Goal: Task Accomplishment & Management: Use online tool/utility

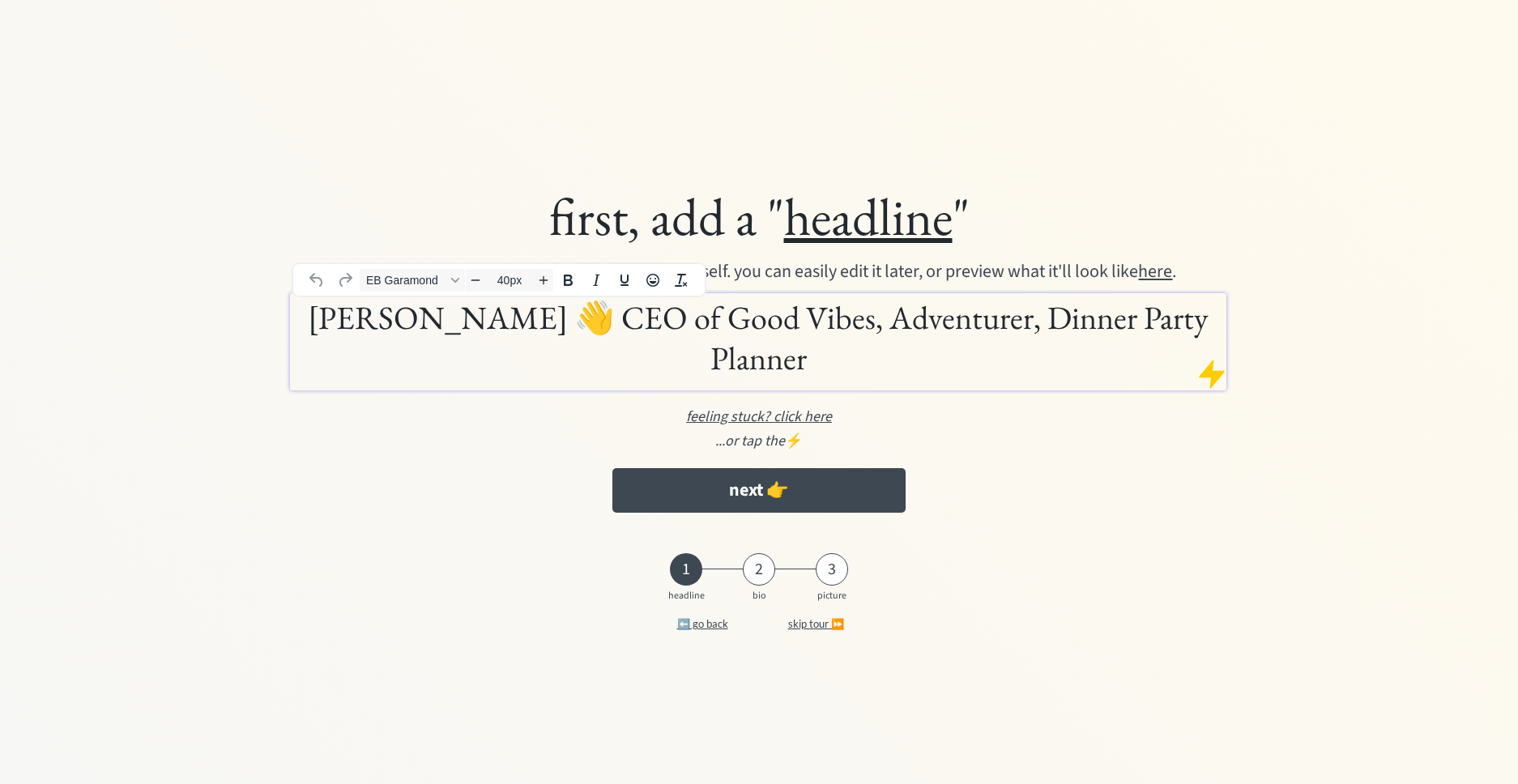
click at [911, 345] on h1 "[PERSON_NAME] 👋 CEO of Good Vibes, Adventurer, Dinner Party Planner" at bounding box center [757, 338] width 928 height 81
click at [623, 327] on h1 "[PERSON_NAME] 👋 CEO of Good Vibes, Adventurer, Dinner Party Planner" at bounding box center [757, 338] width 928 height 81
click at [303, 342] on h1 "[PERSON_NAME] 👋 CEO of Good Vibes, Adventurer, Dinner Party Planner" at bounding box center [757, 338] width 928 height 81
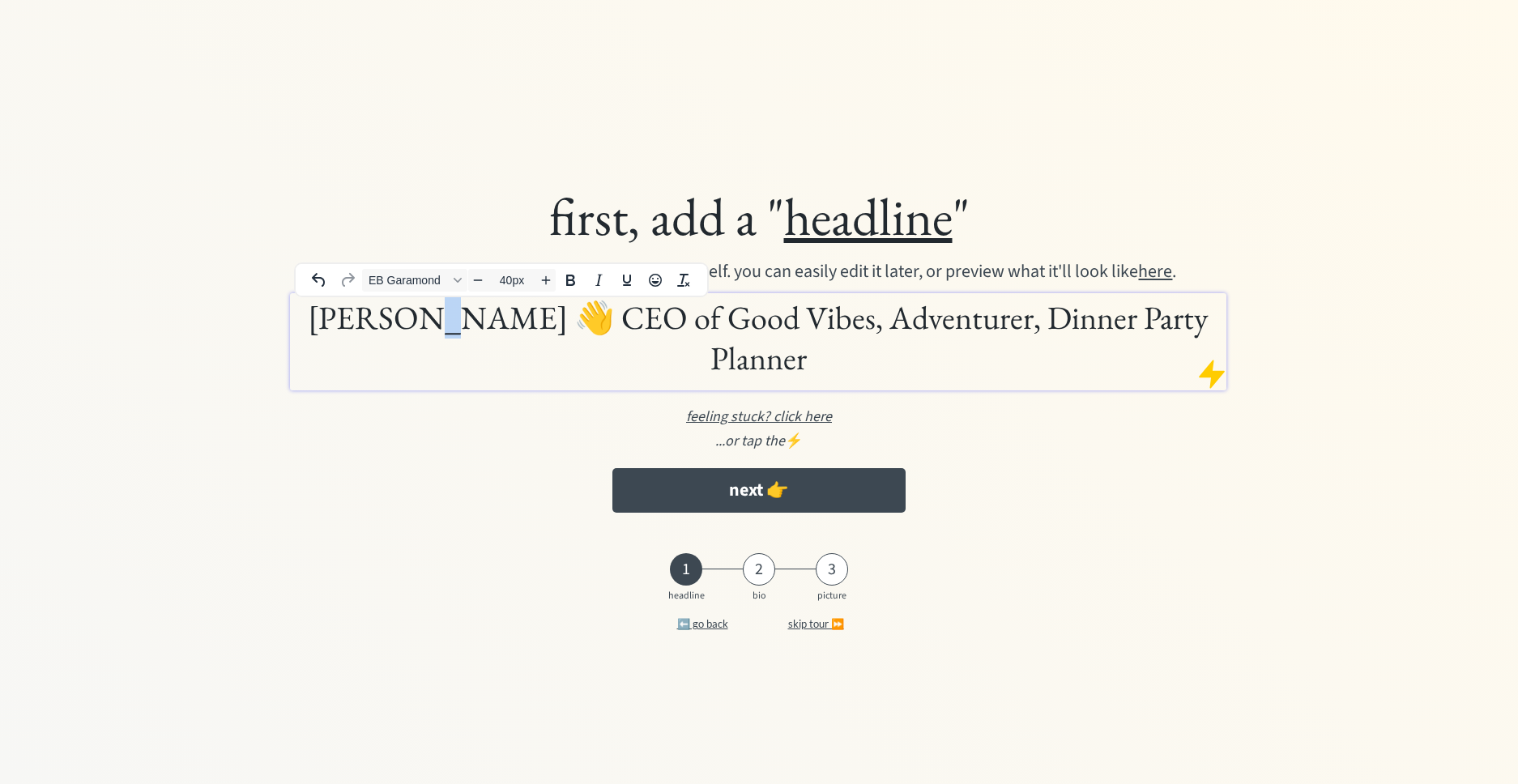
drag, startPoint x: 465, startPoint y: 309, endPoint x: 452, endPoint y: 311, distance: 13.2
click at [453, 311] on h1 "[PERSON_NAME] 👋 CEO of Good Vibes, Adventurer, Dinner Party Planner" at bounding box center [757, 338] width 928 height 81
drag, startPoint x: 591, startPoint y: 319, endPoint x: 841, endPoint y: 316, distance: 250.0
click at [841, 316] on h1 "[PERSON_NAME] 👋 CEO of Good Vibes, Adventurer, Dinner Party Planner" at bounding box center [757, 338] width 928 height 81
click at [739, 335] on h1 "[PERSON_NAME] 👋 CEO of Good Vibes, Adventurer, Dinner Party Planner" at bounding box center [757, 338] width 928 height 81
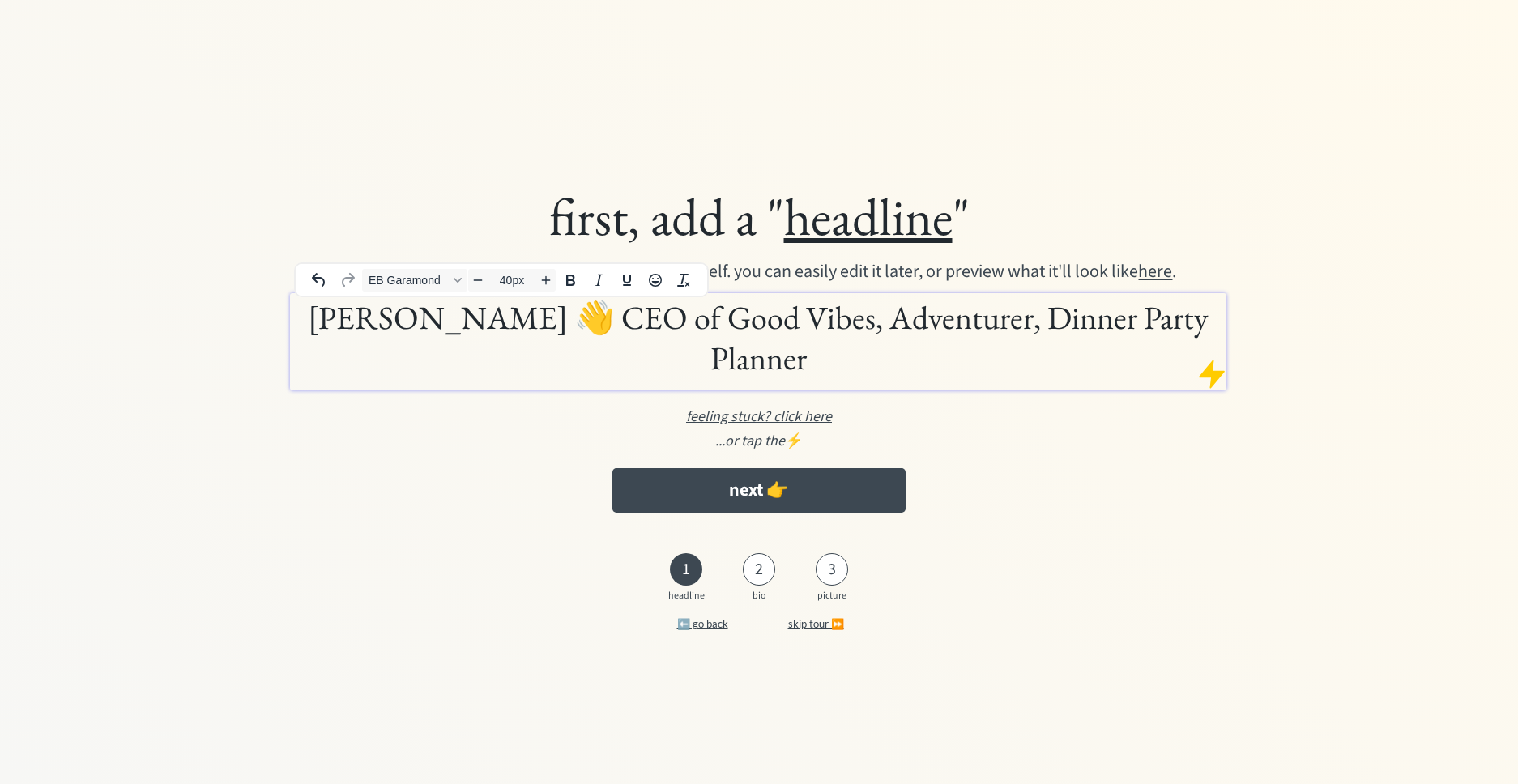
drag, startPoint x: 588, startPoint y: 316, endPoint x: 819, endPoint y: 358, distance: 234.8
click at [819, 358] on h1 "Behnam Farhadi 👋 CEO of Good Vibes, Adventurer, Dinner Party Planner" at bounding box center [757, 338] width 928 height 81
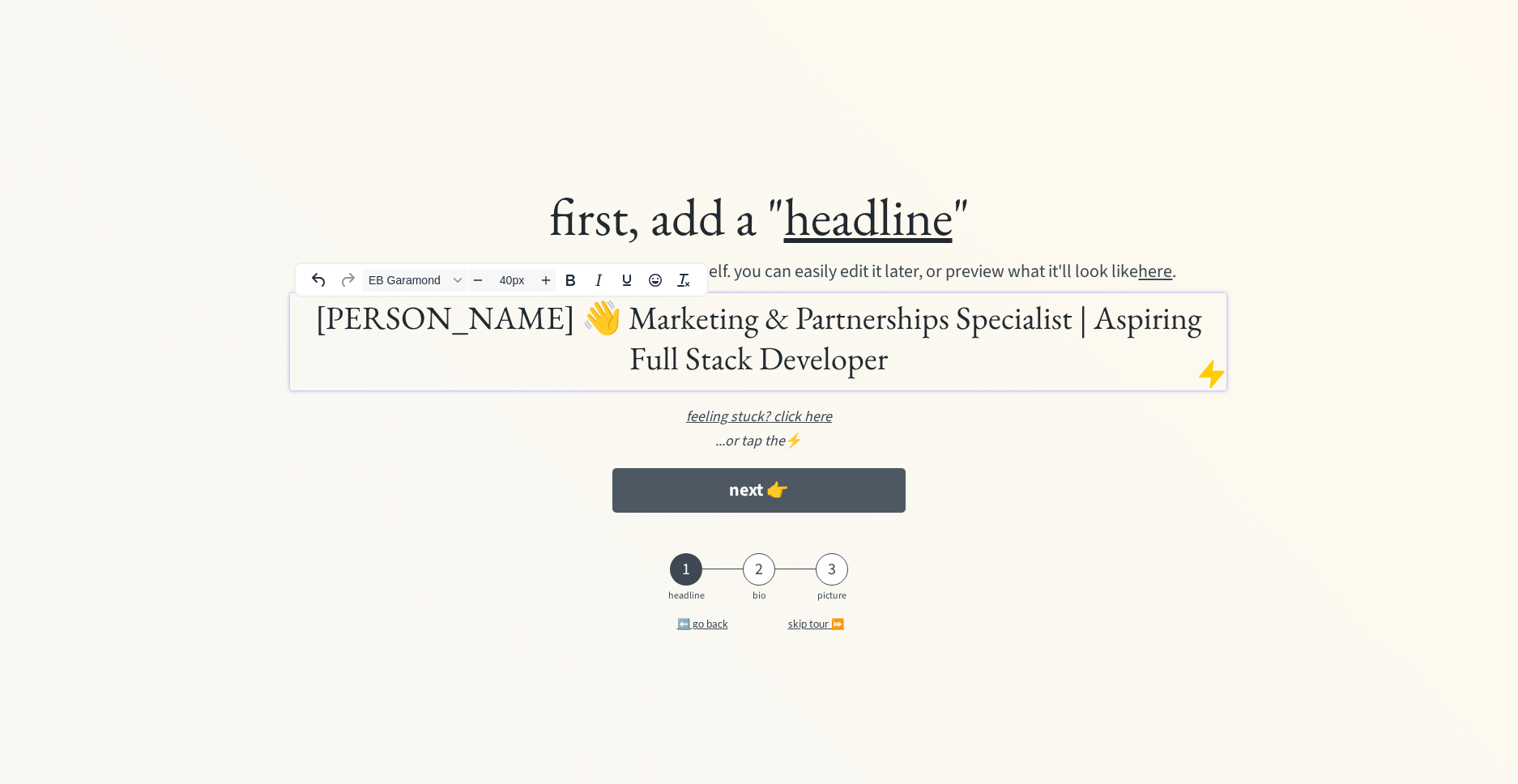
click at [821, 482] on button "next 👉" at bounding box center [759, 490] width 293 height 45
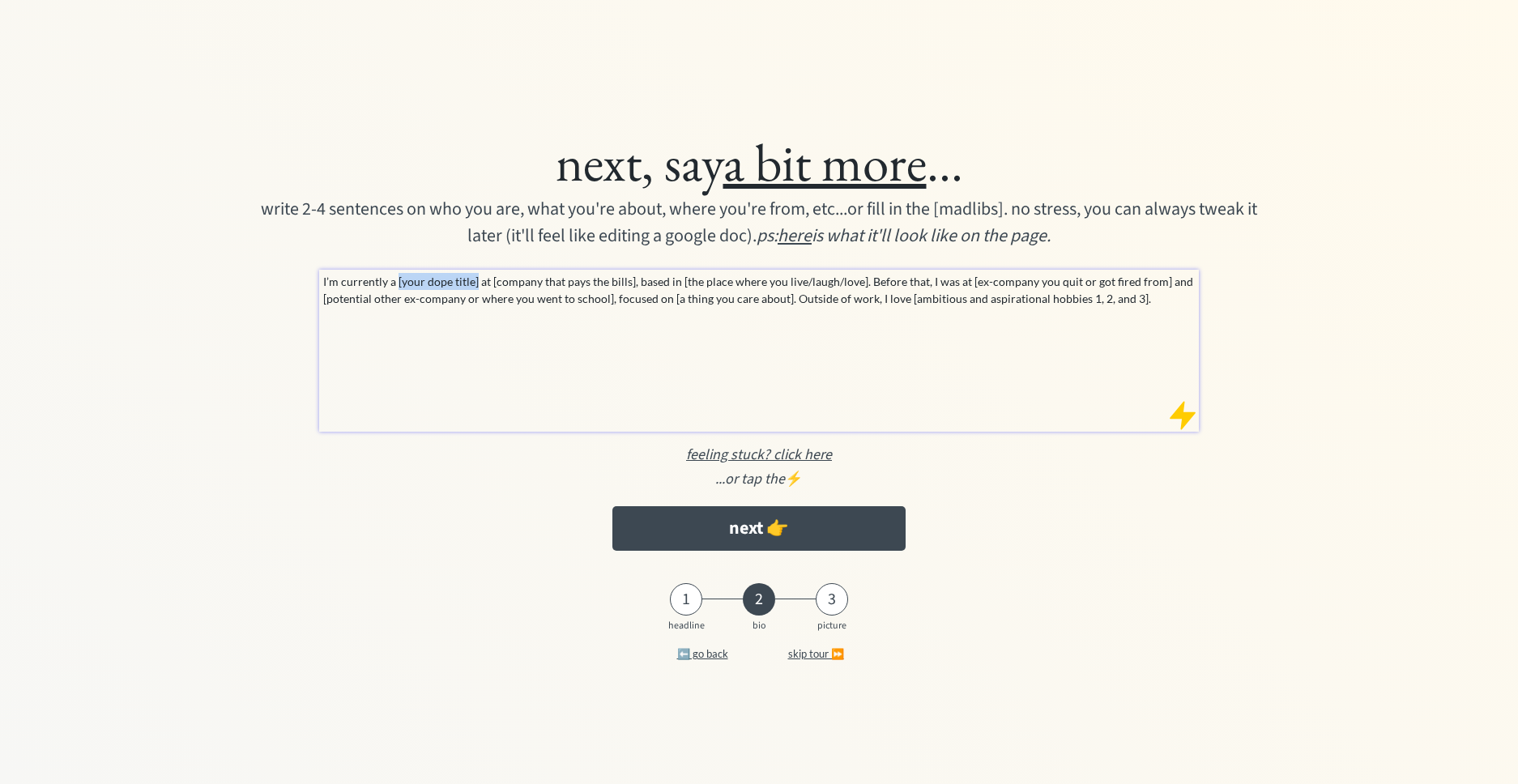
drag, startPoint x: 396, startPoint y: 281, endPoint x: 476, endPoint y: 286, distance: 80.2
click at [475, 286] on p "I’m currently a [your dope title] at [company that pays the bills], based in [t…" at bounding box center [758, 290] width 871 height 34
click at [485, 293] on p "I’m currently a [your dope title] at [company that pays the bills], based in [t…" at bounding box center [758, 290] width 871 height 34
click at [469, 285] on p "I’m currently a [your dope title] at [company that pays the bills], based in [t…" at bounding box center [758, 290] width 871 height 34
click at [465, 282] on p "I’m currently a [your dope title] at [company that pays the bills], based in [t…" at bounding box center [758, 290] width 871 height 34
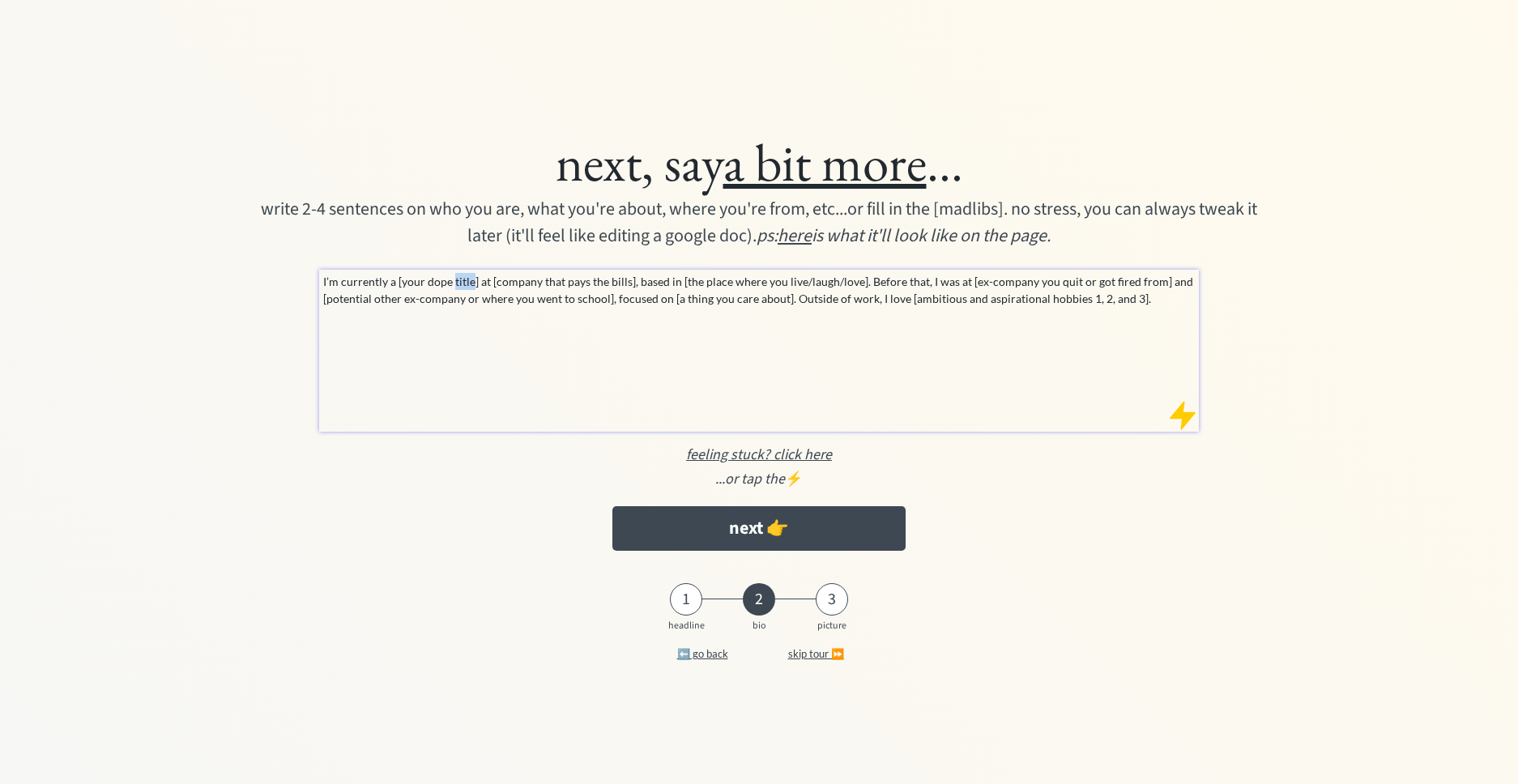
click at [465, 282] on p "I’m currently a [your dope title] at [company that pays the bills], based in [t…" at bounding box center [758, 290] width 871 height 34
drag, startPoint x: 527, startPoint y: 351, endPoint x: 552, endPoint y: 349, distance: 25.1
click at [527, 352] on div "I’m currently a [your dope title] at [company that pays the bills], based in [t…" at bounding box center [758, 351] width 879 height 162
click at [597, 322] on div "I’m currently a [your dope title] at [company that pays the bills], based in [t…" at bounding box center [758, 351] width 879 height 162
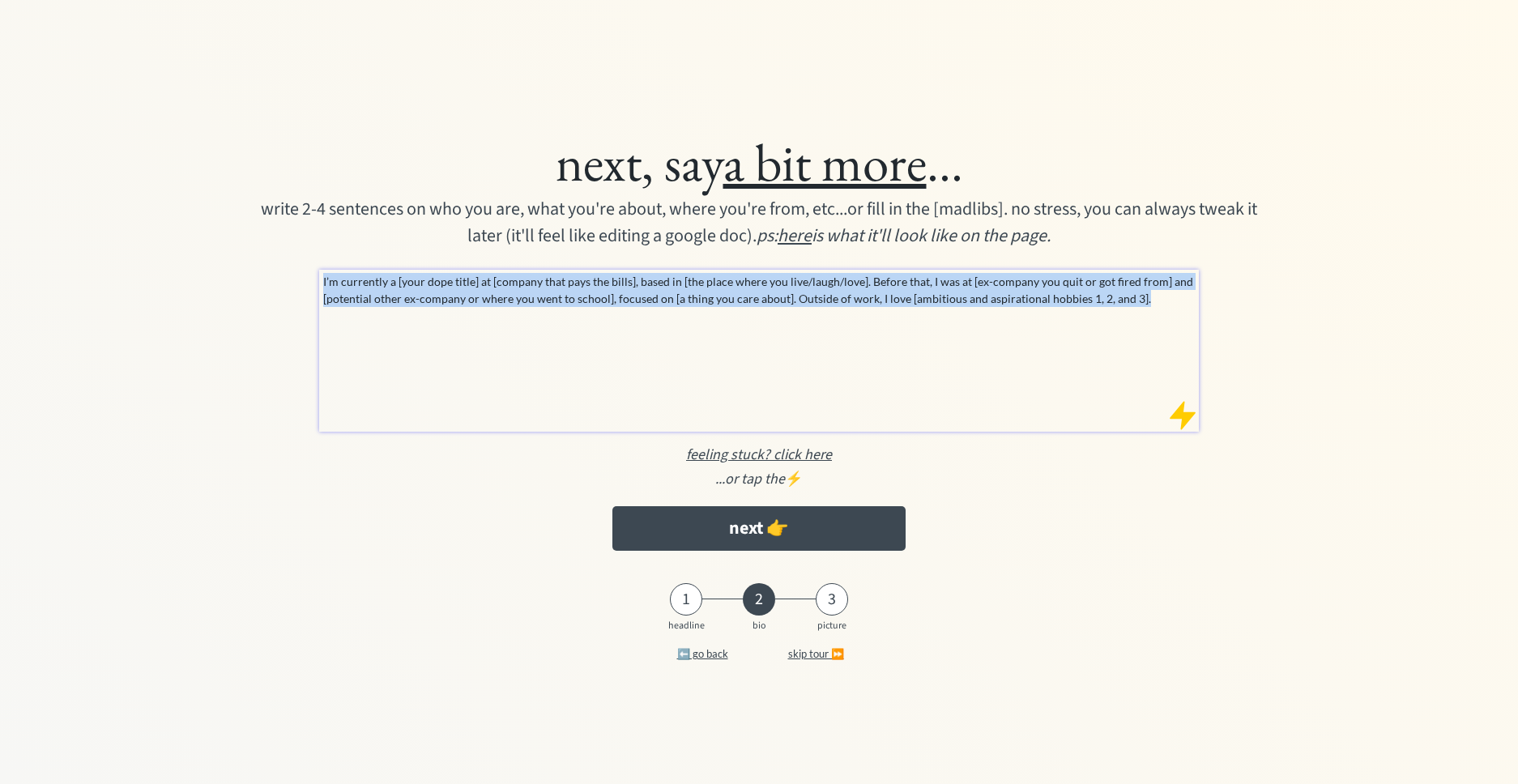
drag, startPoint x: 325, startPoint y: 285, endPoint x: 974, endPoint y: 399, distance: 658.9
click at [974, 399] on div "I’m currently a [your dope title] at [company that pays the bills], based in [t…" at bounding box center [758, 351] width 879 height 162
copy p "I’m currently a [your dope title] at [company that pays the bills], based in [t…"
click at [577, 328] on div "I’m currently a [your dope title] at [company that pays the bills], based in [t…" at bounding box center [758, 351] width 879 height 162
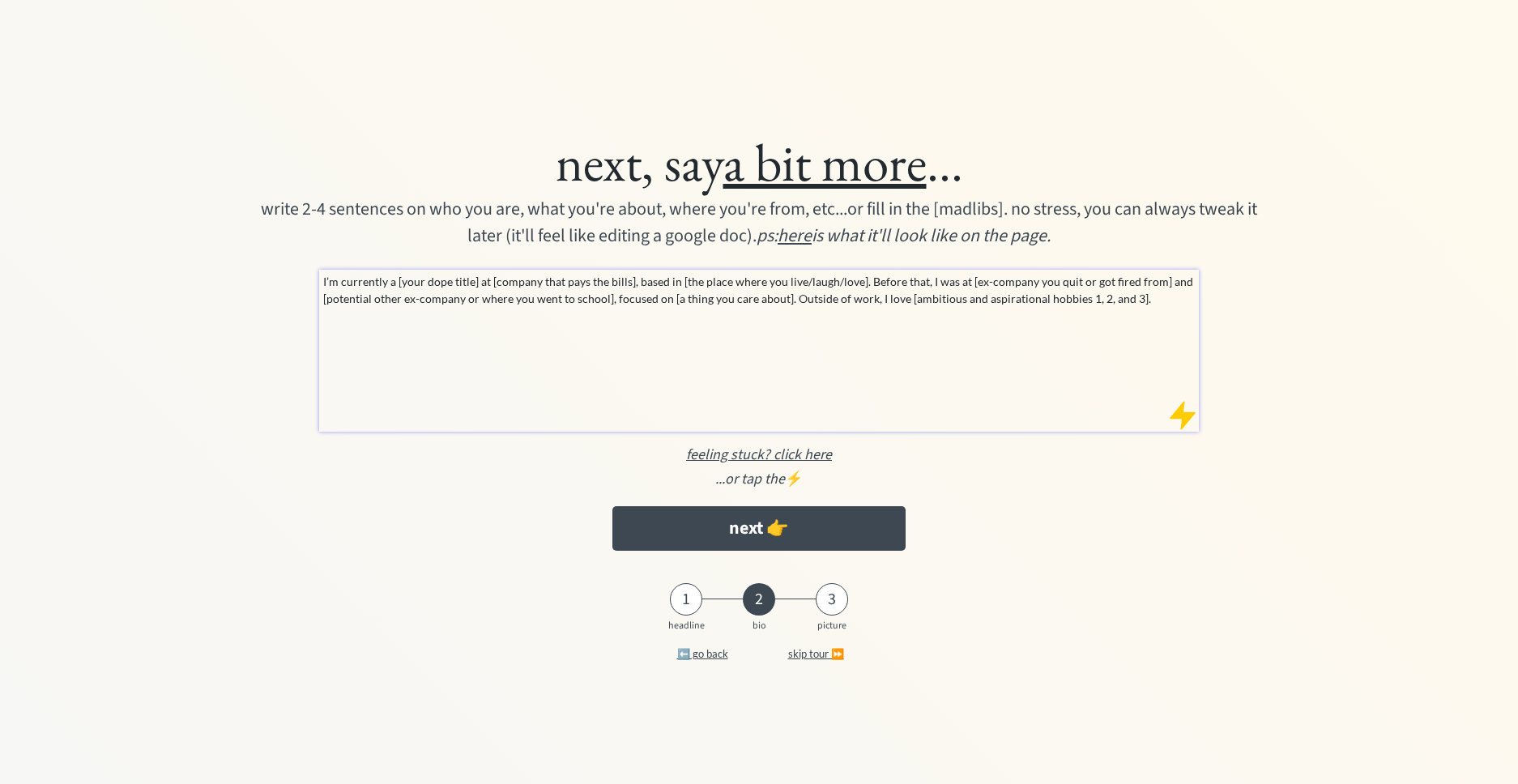
click at [835, 282] on p "I’m currently a [your dope title] at [company that pays the bills], based in [t…" at bounding box center [758, 290] width 871 height 34
click at [1185, 416] on div at bounding box center [1183, 416] width 33 height 33
click at [827, 281] on p "I’m currently a [your dope title] at [company that pays the bills], based in [t…" at bounding box center [758, 290] width 871 height 34
click at [737, 294] on p "I’m currently a [your dope title] at [company that pays the bills], based in [t…" at bounding box center [758, 290] width 871 height 34
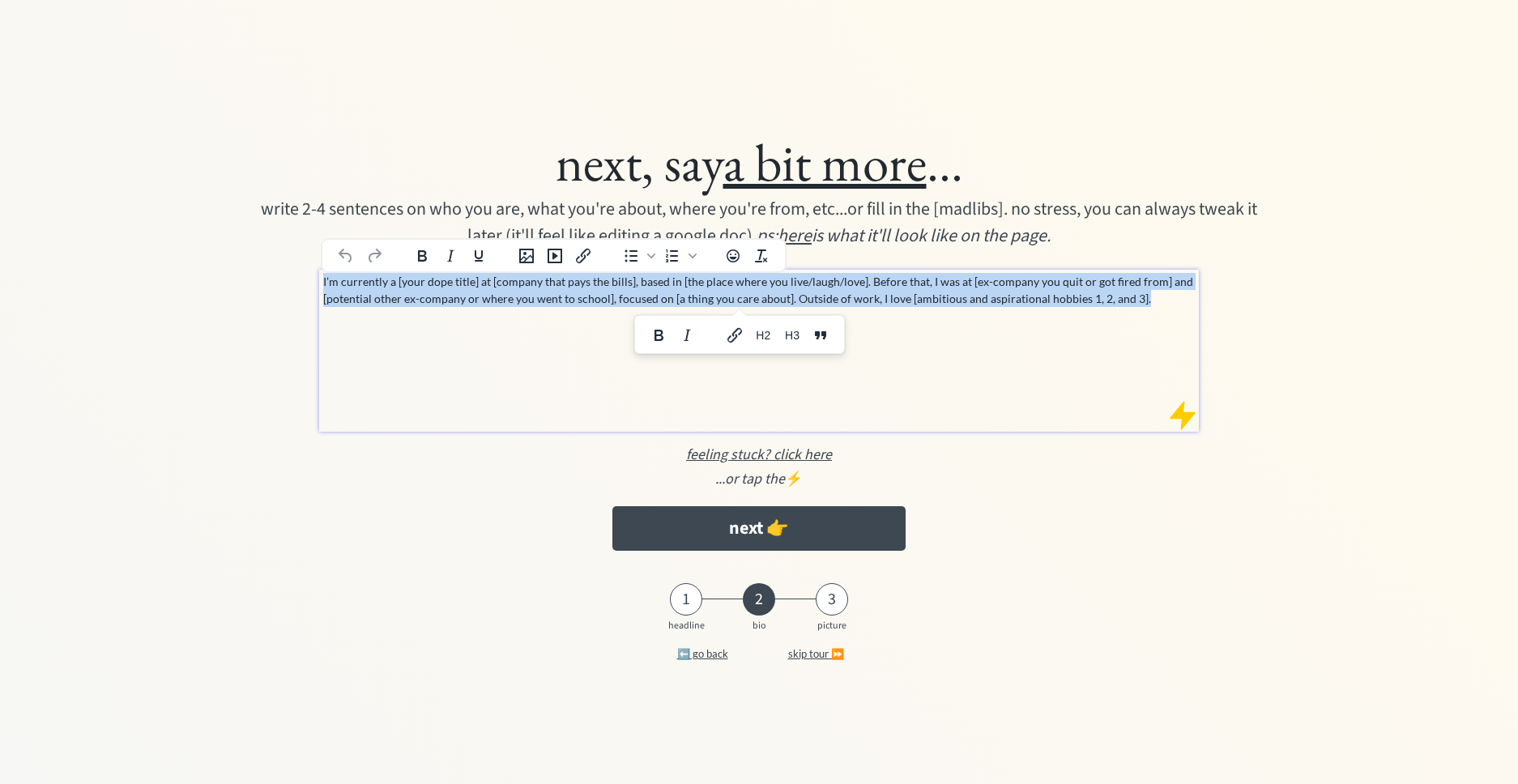
click at [737, 294] on p "I’m currently a [your dope title] at [company that pays the bills], based in [t…" at bounding box center [758, 290] width 871 height 34
click at [517, 285] on p "I’m currently a [your dope title] at [company that pays the bills], based in [t…" at bounding box center [758, 290] width 871 height 34
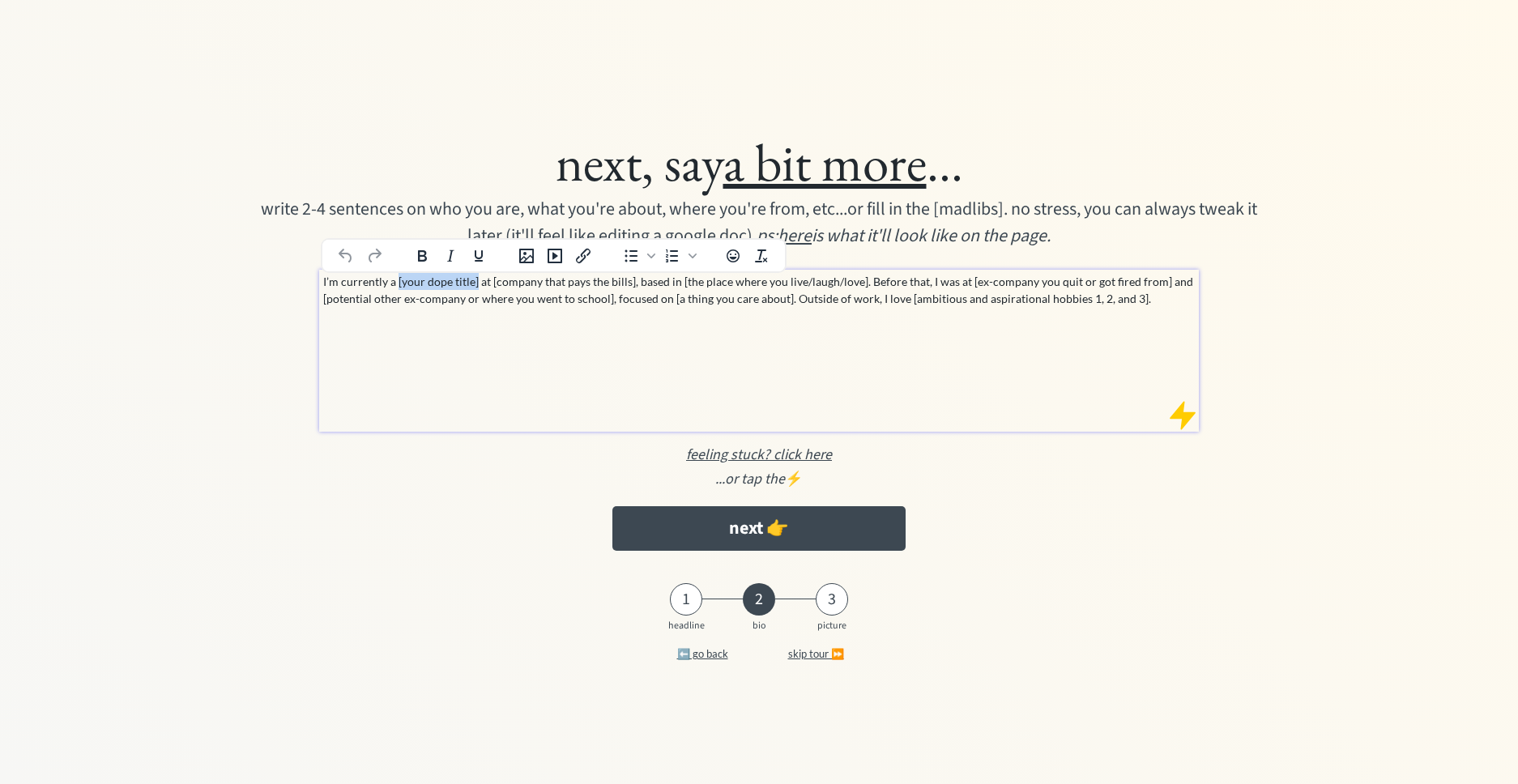
drag, startPoint x: 397, startPoint y: 283, endPoint x: 476, endPoint y: 287, distance: 79.1
click at [476, 287] on p "I’m currently a [your dope title] at [company that pays the bills], based in [t…" at bounding box center [758, 290] width 871 height 34
drag, startPoint x: 492, startPoint y: 282, endPoint x: 634, endPoint y: 286, distance: 142.1
click at [634, 286] on p "I’m currently a Digital Marketer at [company that pays the bills], based in [th…" at bounding box center [758, 290] width 871 height 34
drag, startPoint x: 665, startPoint y: 278, endPoint x: 831, endPoint y: 294, distance: 166.8
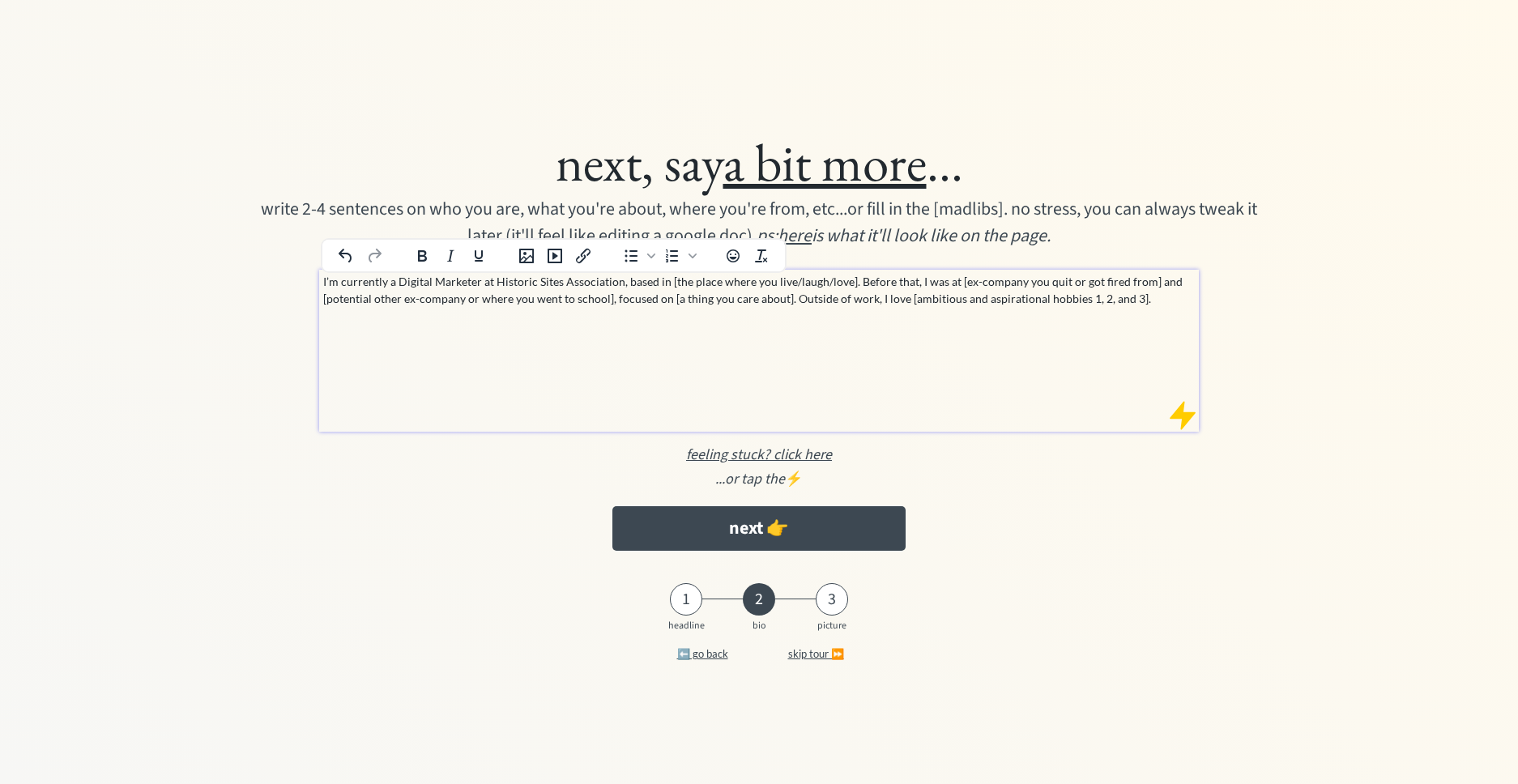
click at [831, 294] on p "I’m currently a Digital Marketer at Historic Sites Association, based in [the p…" at bounding box center [758, 290] width 871 height 34
drag, startPoint x: 849, startPoint y: 282, endPoint x: 669, endPoint y: 285, distance: 180.0
click at [668, 283] on p "I’m currently a Digital Marketer at Historic Sites Association, based in [the p…" at bounding box center [758, 290] width 871 height 34
drag, startPoint x: 896, startPoint y: 283, endPoint x: 1089, endPoint y: 278, distance: 193.1
click at [1089, 278] on p "I’m currently a Digital Marketer at Historic Sites Association, based in St. Jo…" at bounding box center [758, 298] width 871 height 51
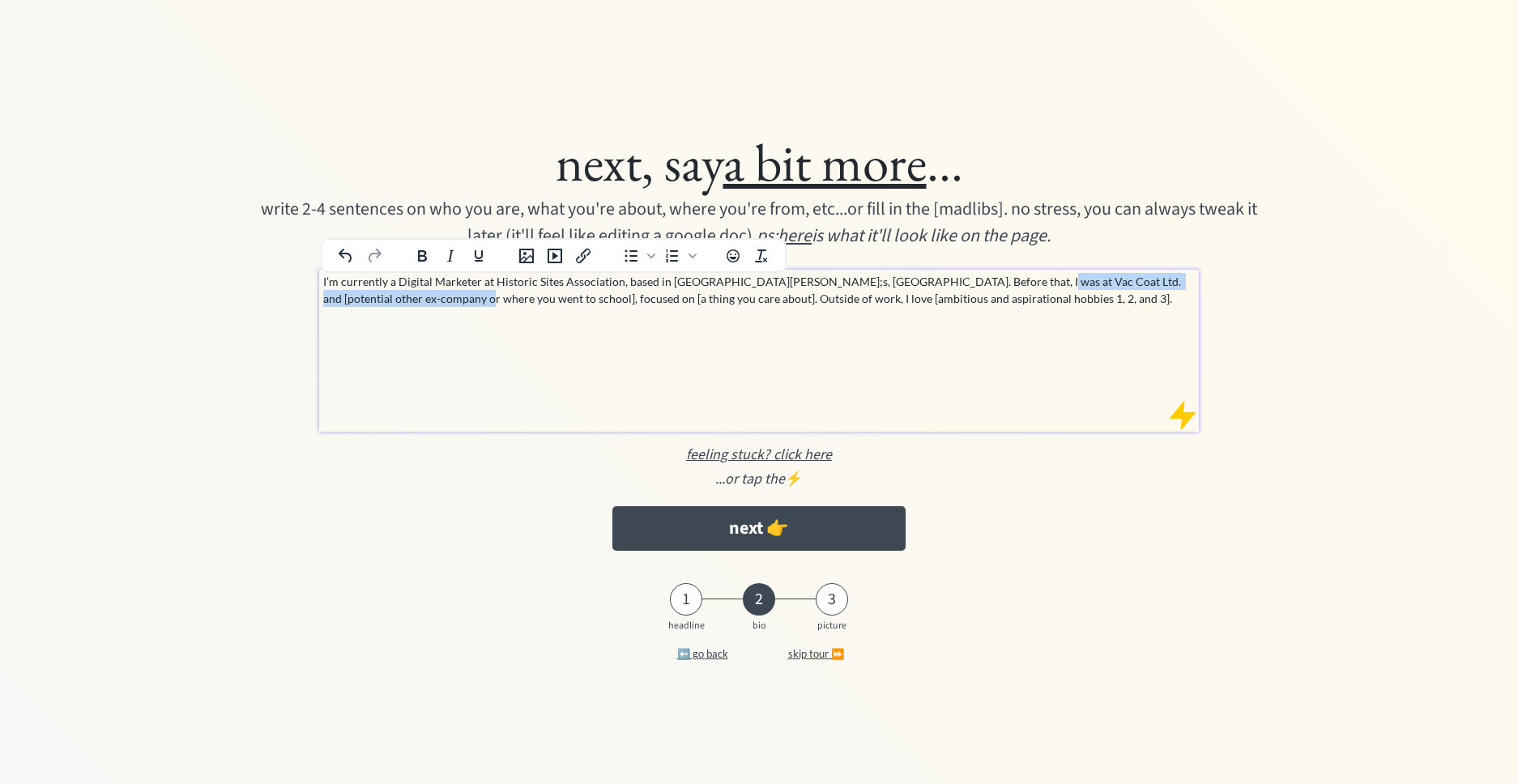
drag, startPoint x: 987, startPoint y: 285, endPoint x: 397, endPoint y: 292, distance: 590.0
click at [397, 292] on p "I’m currently a Digital Marketer at Historic Sites Association, based in St. Jo…" at bounding box center [758, 290] width 871 height 34
drag, startPoint x: 1097, startPoint y: 284, endPoint x: 356, endPoint y: 301, distance: 741.2
click at [356, 301] on p "I’m currently a Digital Marketer at Historic Sites Association, based in St. Jo…" at bounding box center [758, 290] width 871 height 34
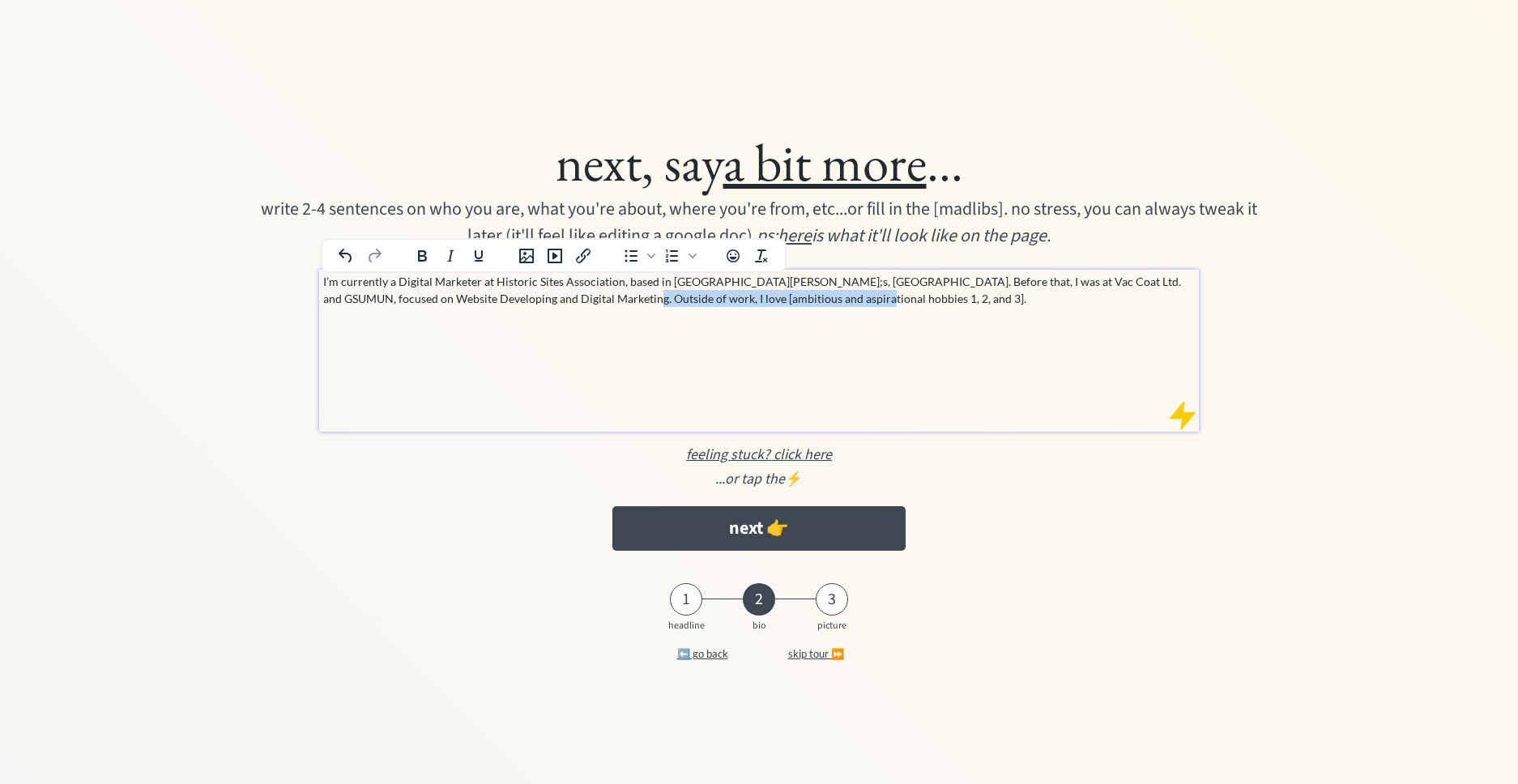
drag, startPoint x: 606, startPoint y: 295, endPoint x: 835, endPoint y: 298, distance: 229.0
click at [835, 298] on p "I’m currently a Digital Marketer at Historic Sites Association, based in St. Jo…" at bounding box center [758, 290] width 871 height 34
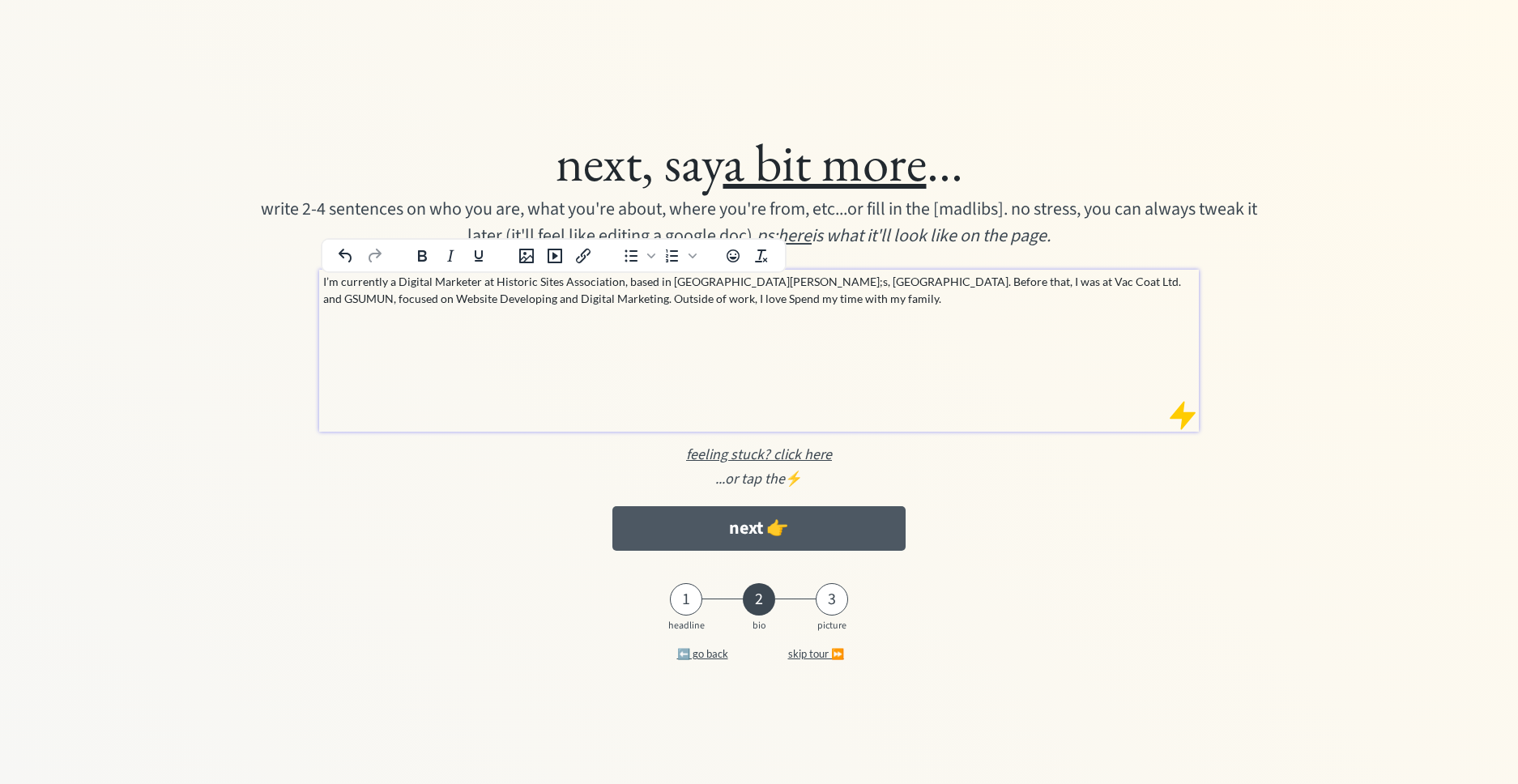
click at [762, 524] on button "next 👉" at bounding box center [759, 528] width 293 height 45
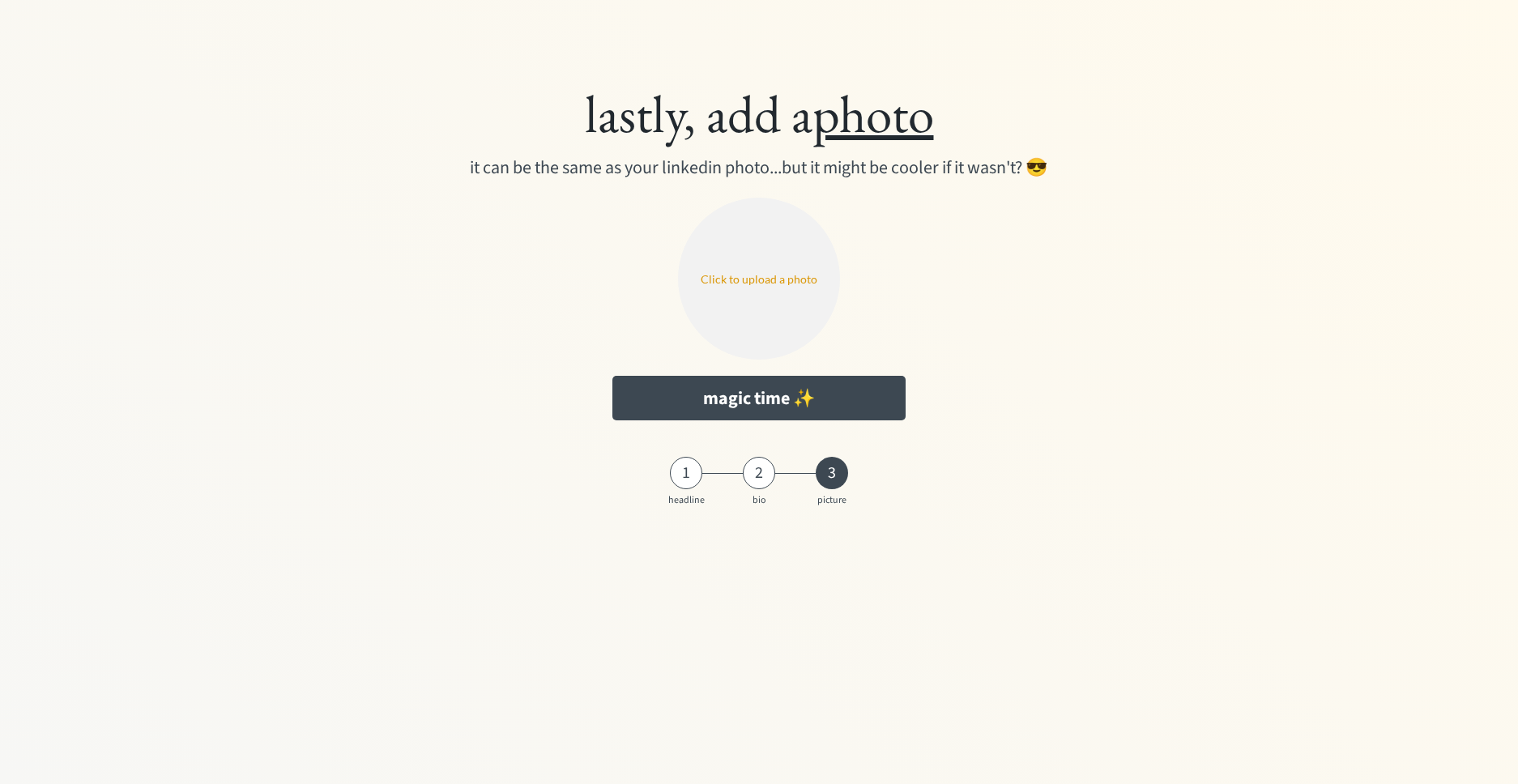
click at [749, 277] on input "file" at bounding box center [758, 278] width 162 height 162
type input "C:\fakepath\bne (1).png"
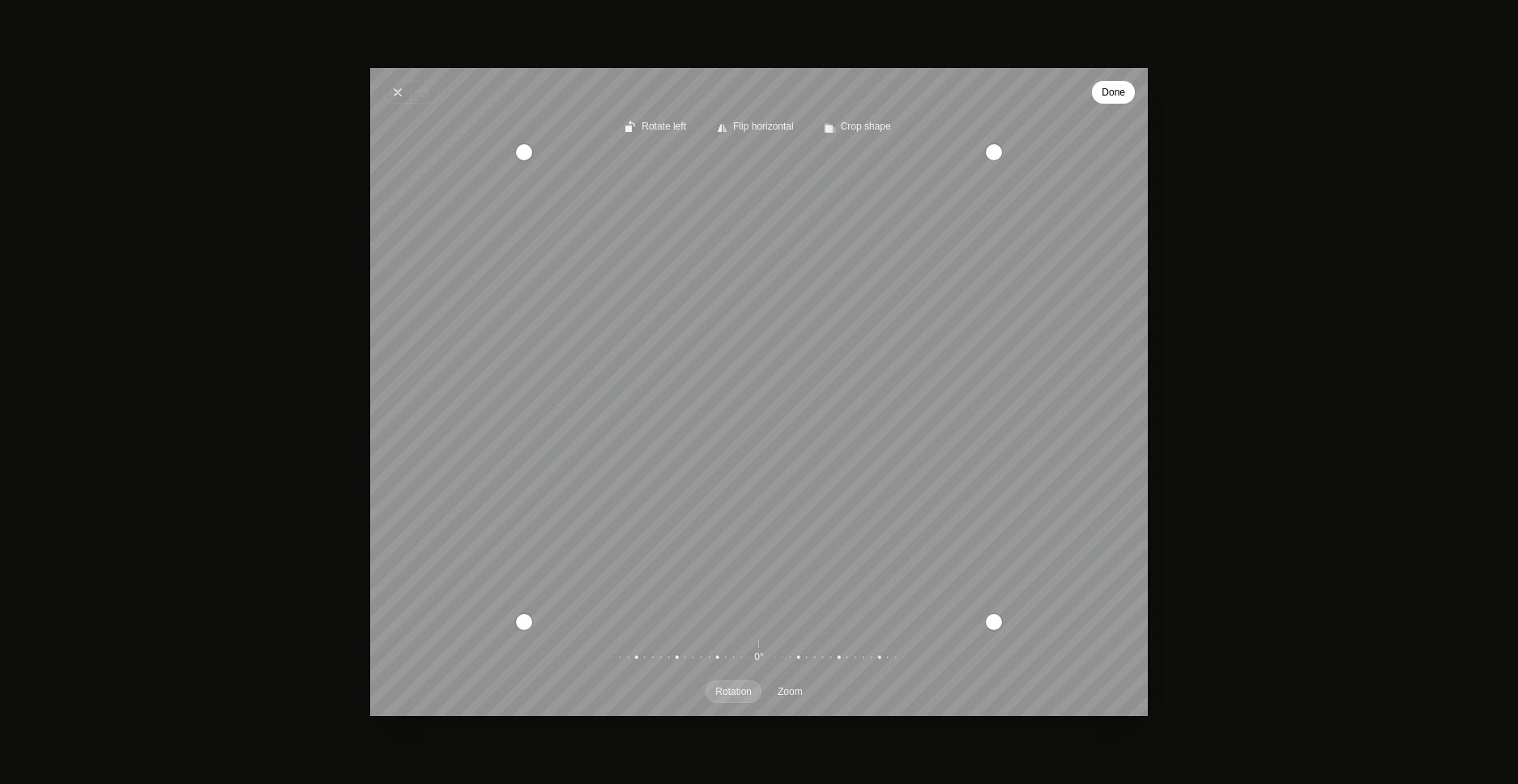
click at [751, 663] on div "Pintura" at bounding box center [750, 658] width 311 height 46
click at [797, 697] on button "Zoom" at bounding box center [790, 691] width 45 height 23
click button "Done"
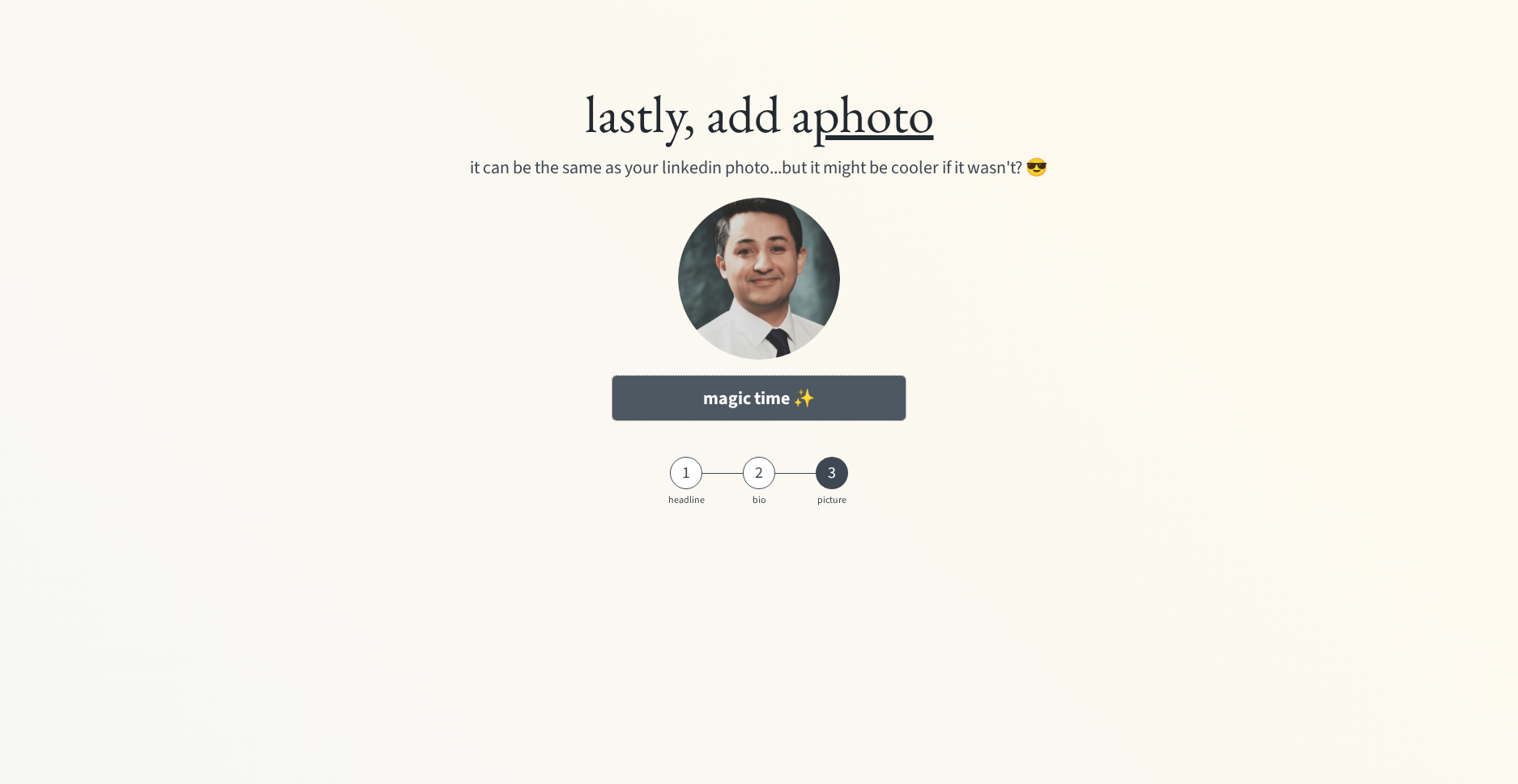
click at [831, 398] on button "magic time ✨" at bounding box center [759, 398] width 293 height 45
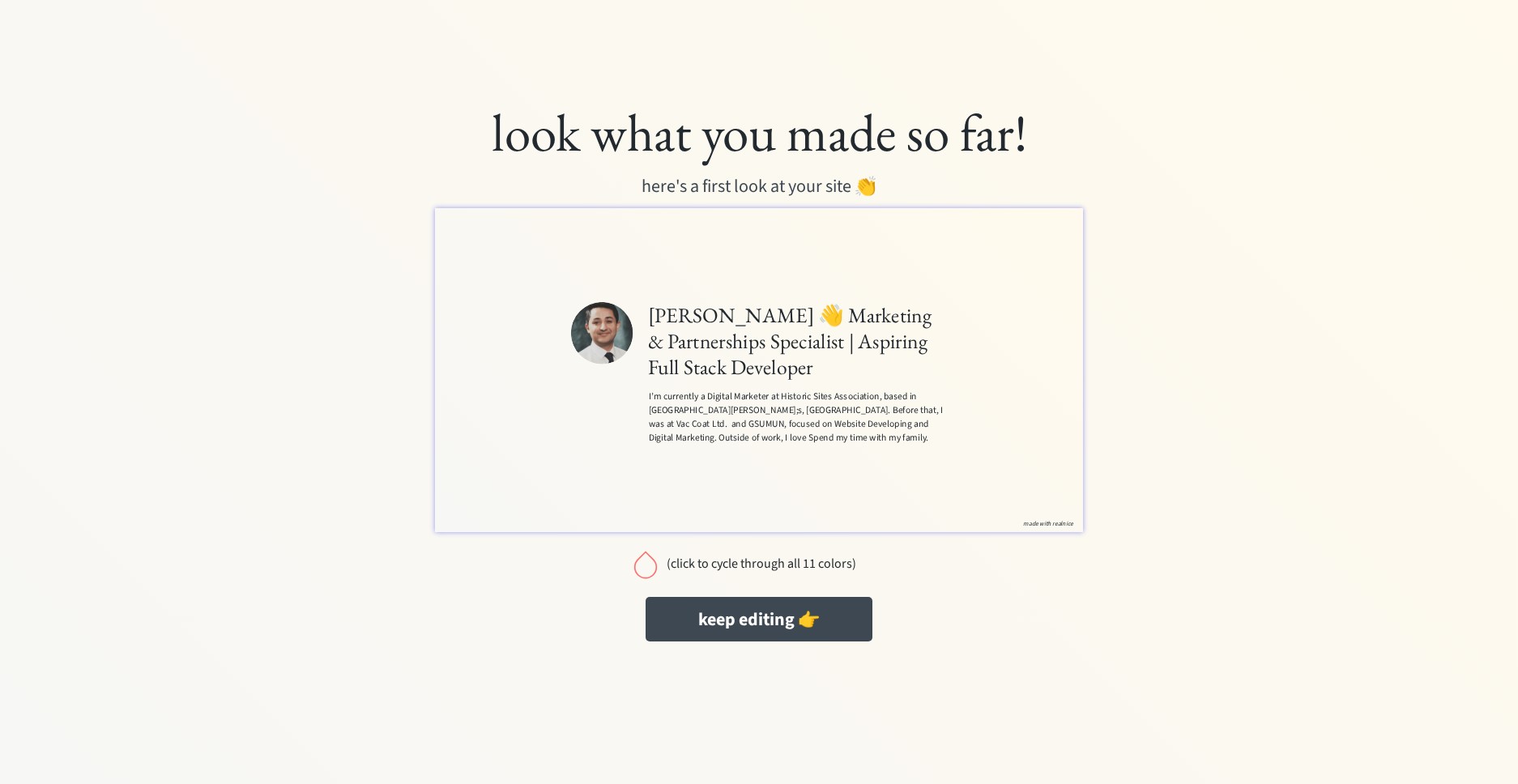
click at [779, 566] on div "(click to cycle through all 11 colors)" at bounding box center [761, 564] width 190 height 15
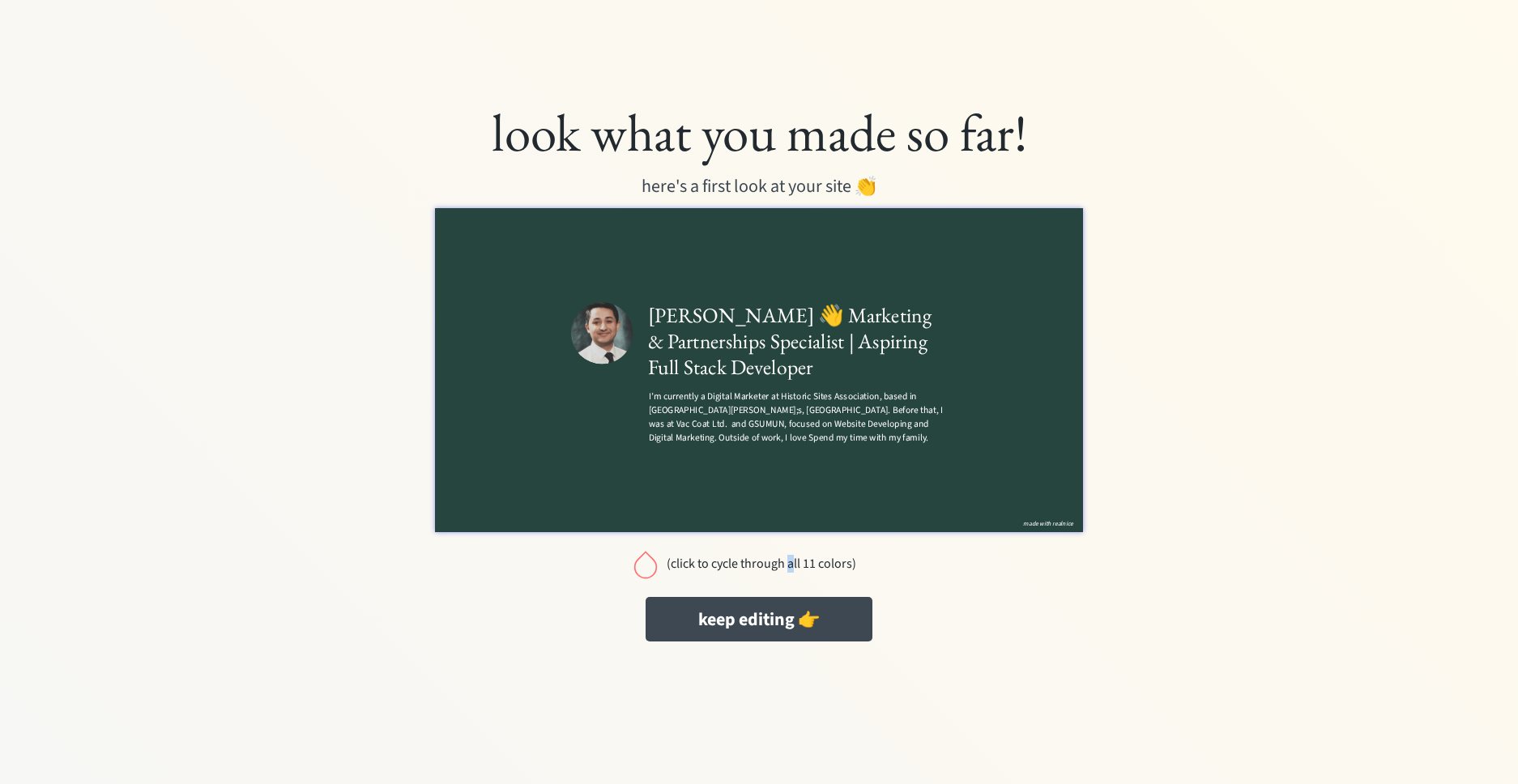
click at [791, 558] on div "(click to cycle through all 11 colors)" at bounding box center [761, 564] width 190 height 15
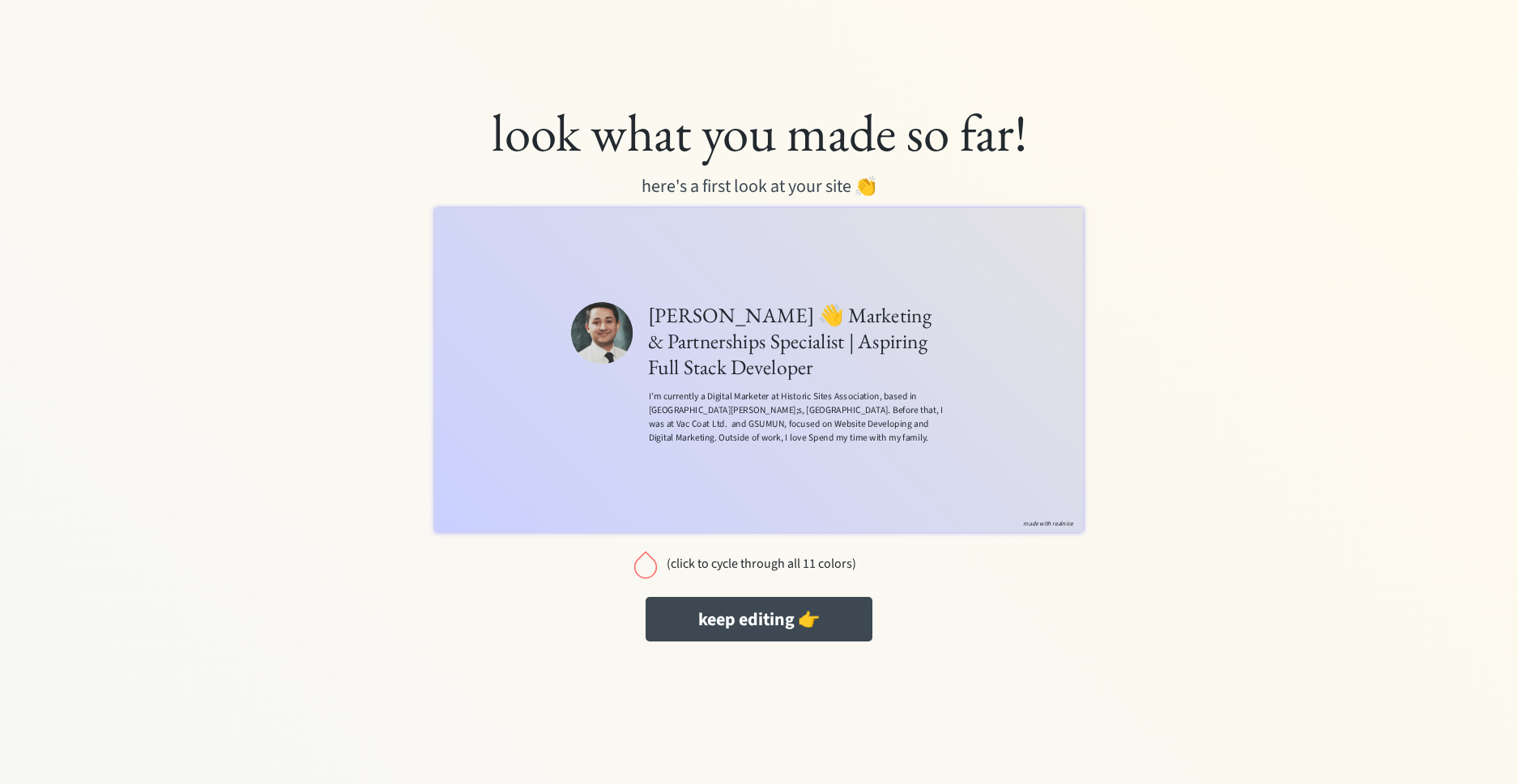
click at [793, 564] on div "(click to cycle through all 11 colors)" at bounding box center [761, 564] width 190 height 15
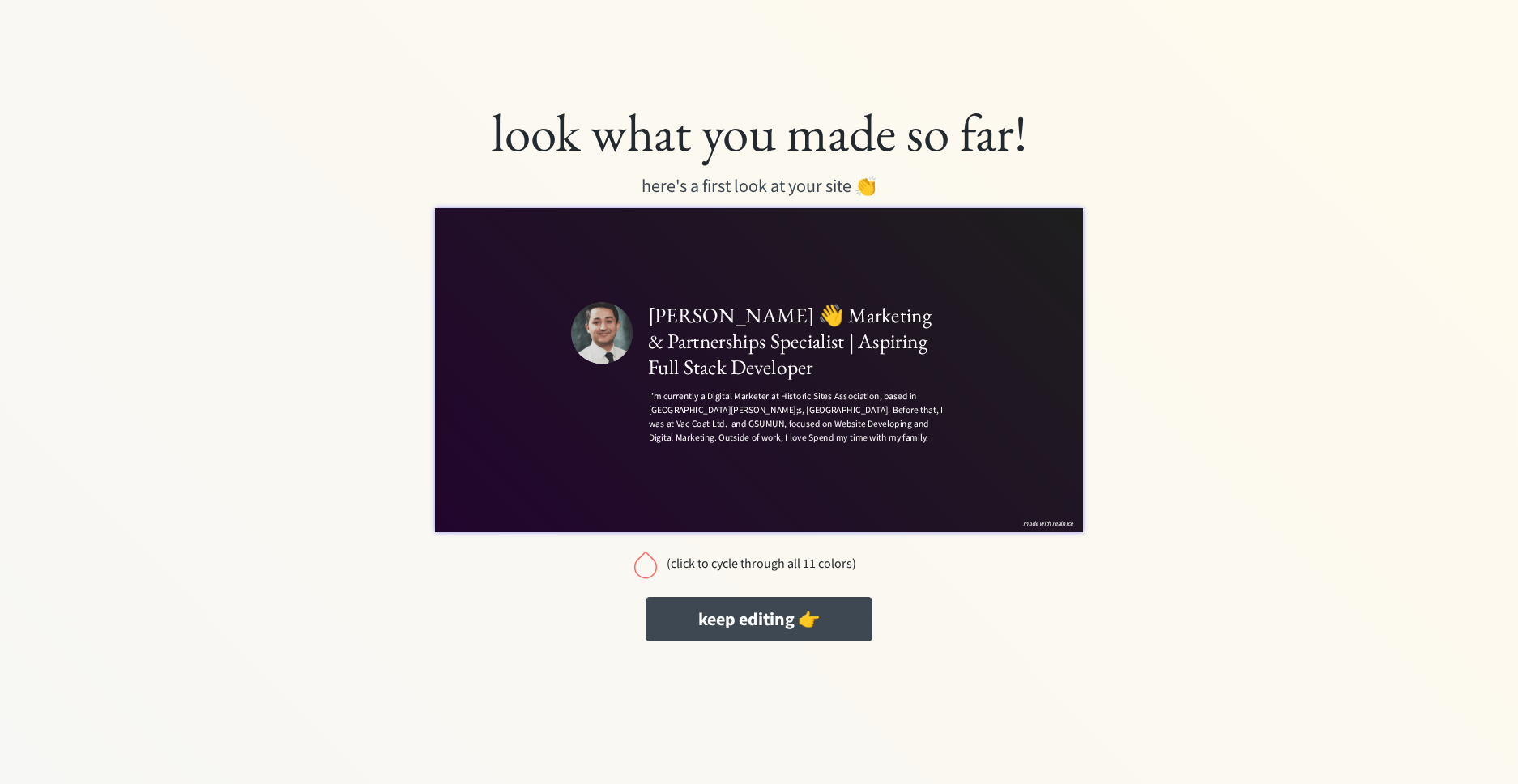
click at [794, 564] on div "(click to cycle through all 11 colors)" at bounding box center [761, 564] width 190 height 15
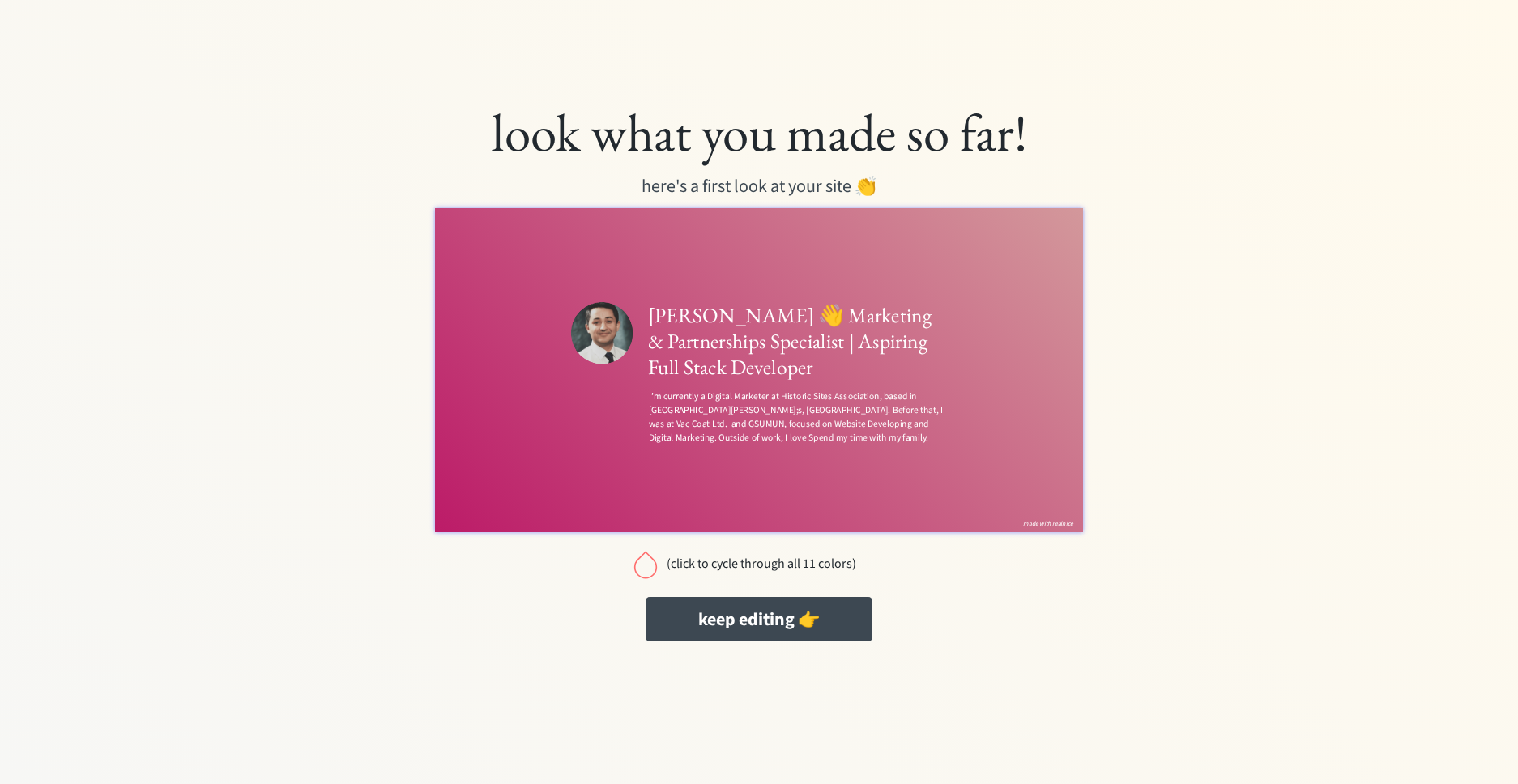
click at [796, 564] on div "(click to cycle through all 11 colors)" at bounding box center [761, 564] width 190 height 15
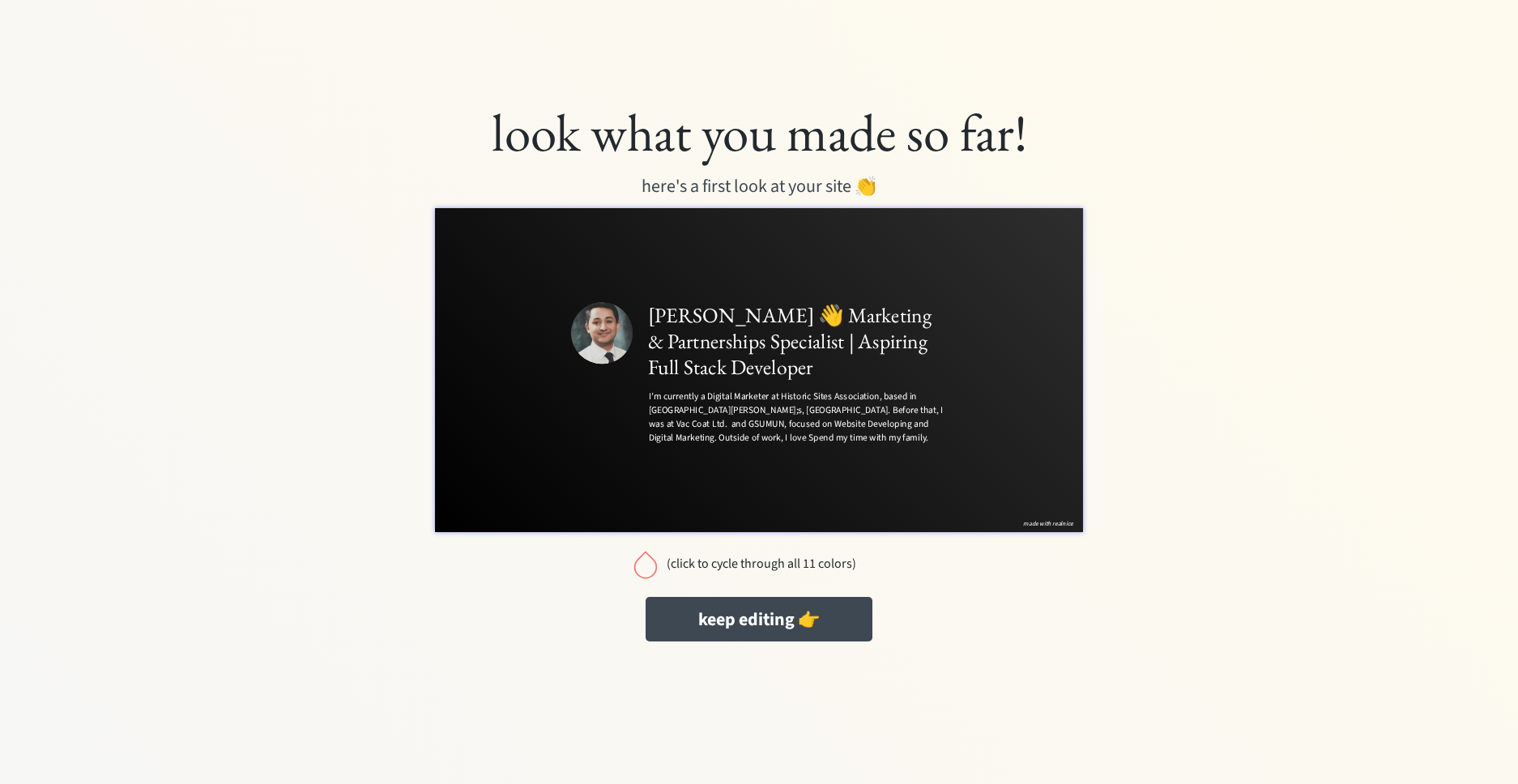
click at [797, 563] on div "(click to cycle through all 11 colors)" at bounding box center [761, 564] width 190 height 15
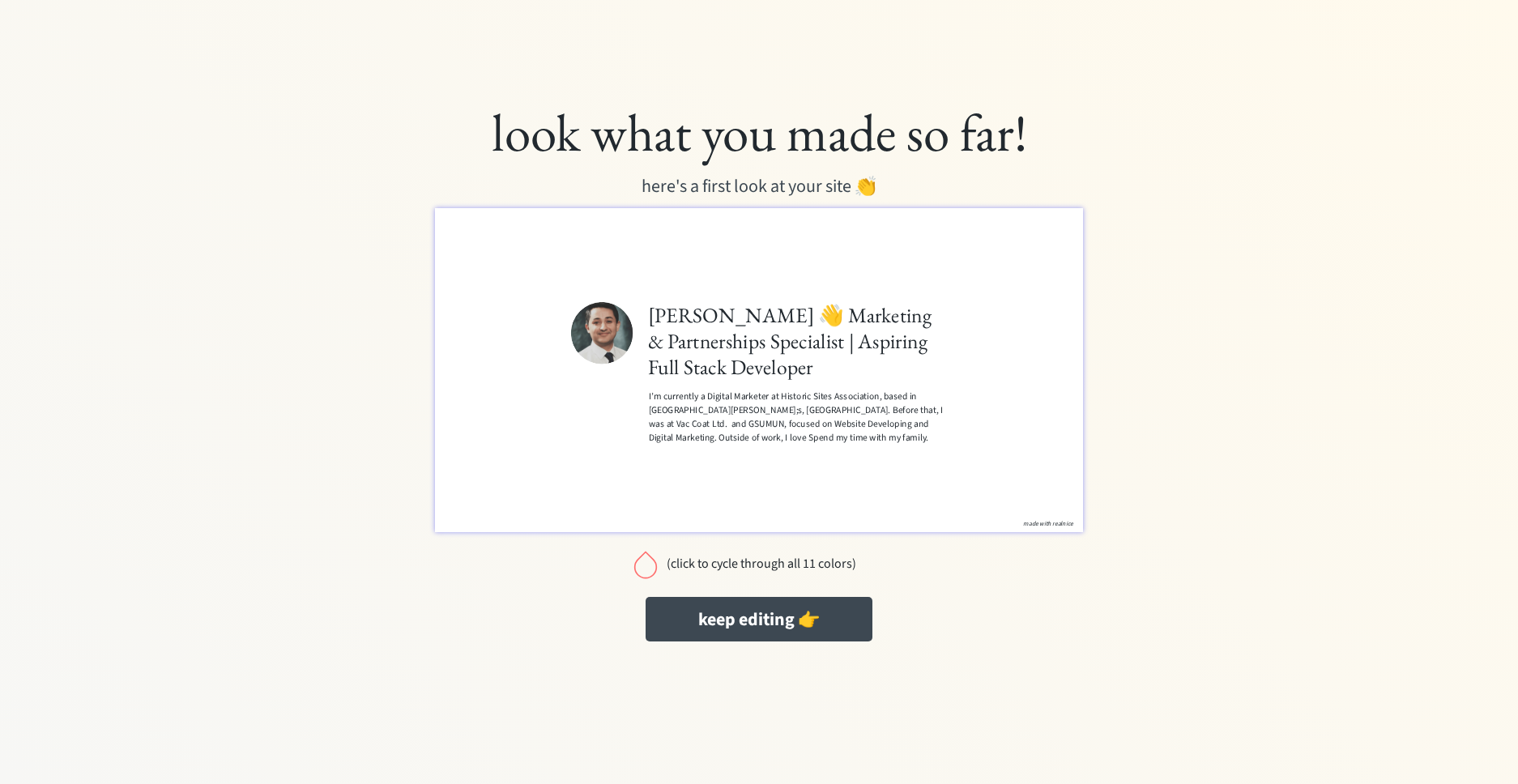
click at [776, 564] on div "(click to cycle through all 11 colors)" at bounding box center [761, 564] width 190 height 15
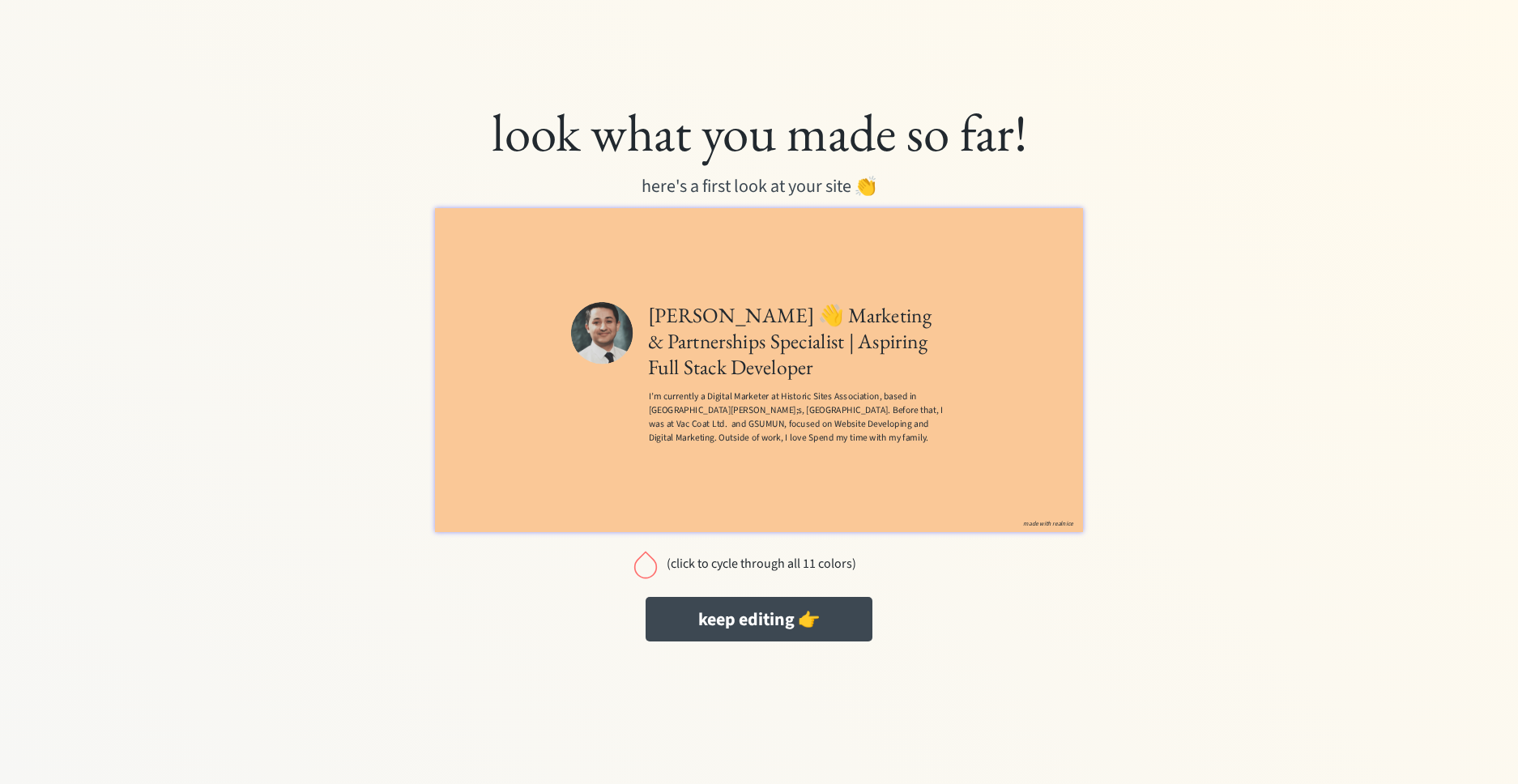
click at [777, 564] on div "(click to cycle through all 11 colors)" at bounding box center [761, 564] width 190 height 15
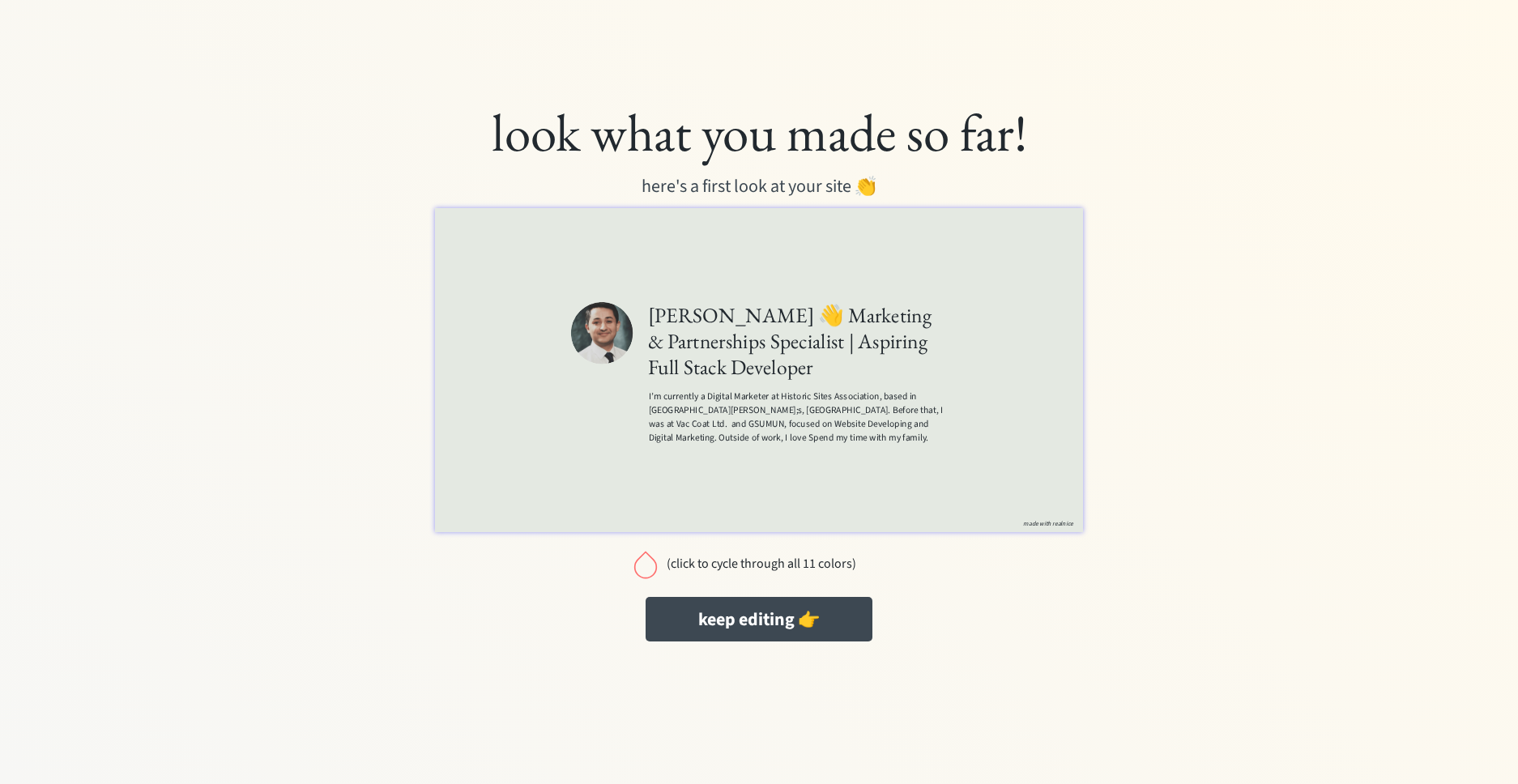
click at [777, 564] on div "(click to cycle through all 11 colors)" at bounding box center [761, 564] width 190 height 15
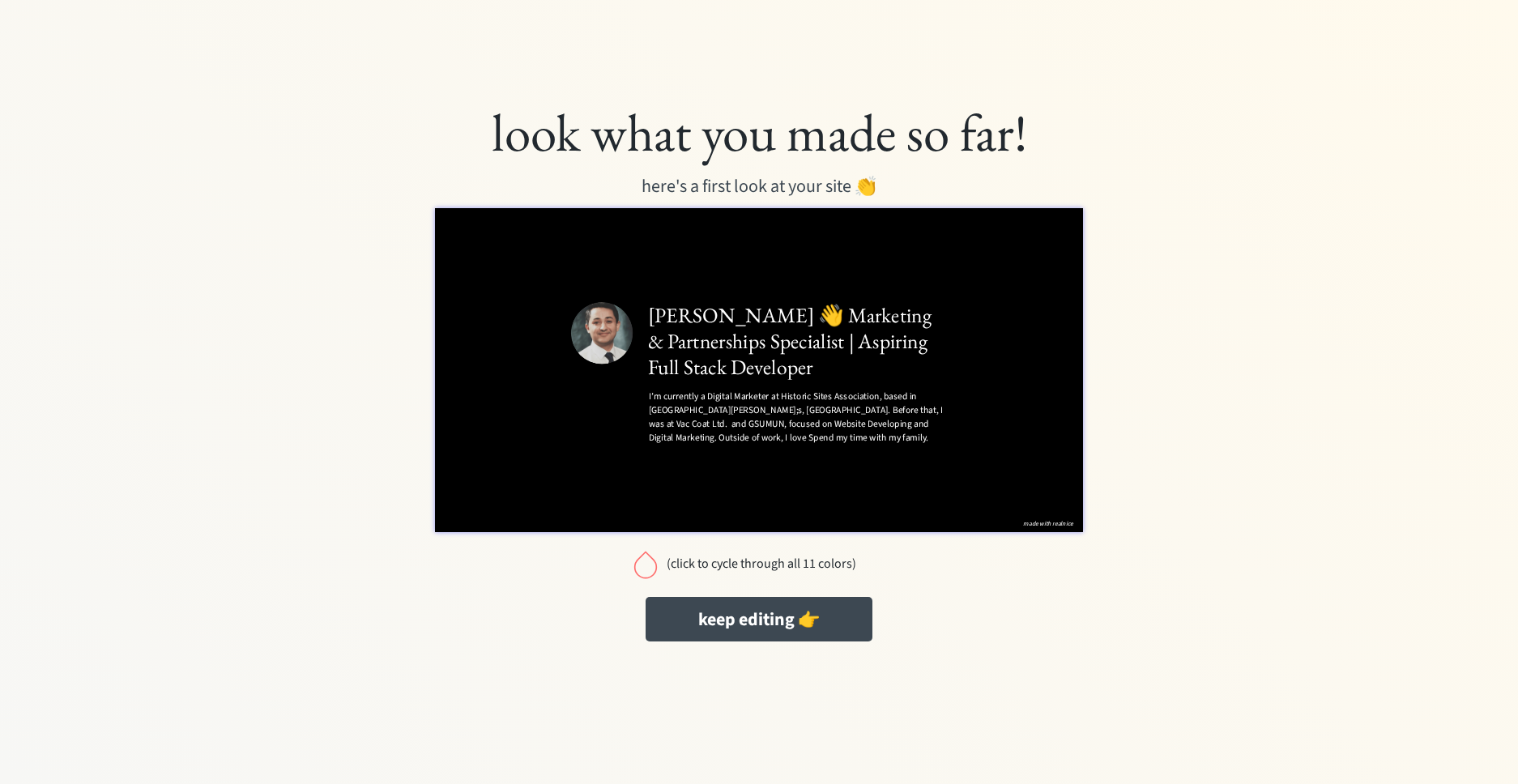
click at [777, 564] on div "(click to cycle through all 11 colors)" at bounding box center [761, 564] width 190 height 15
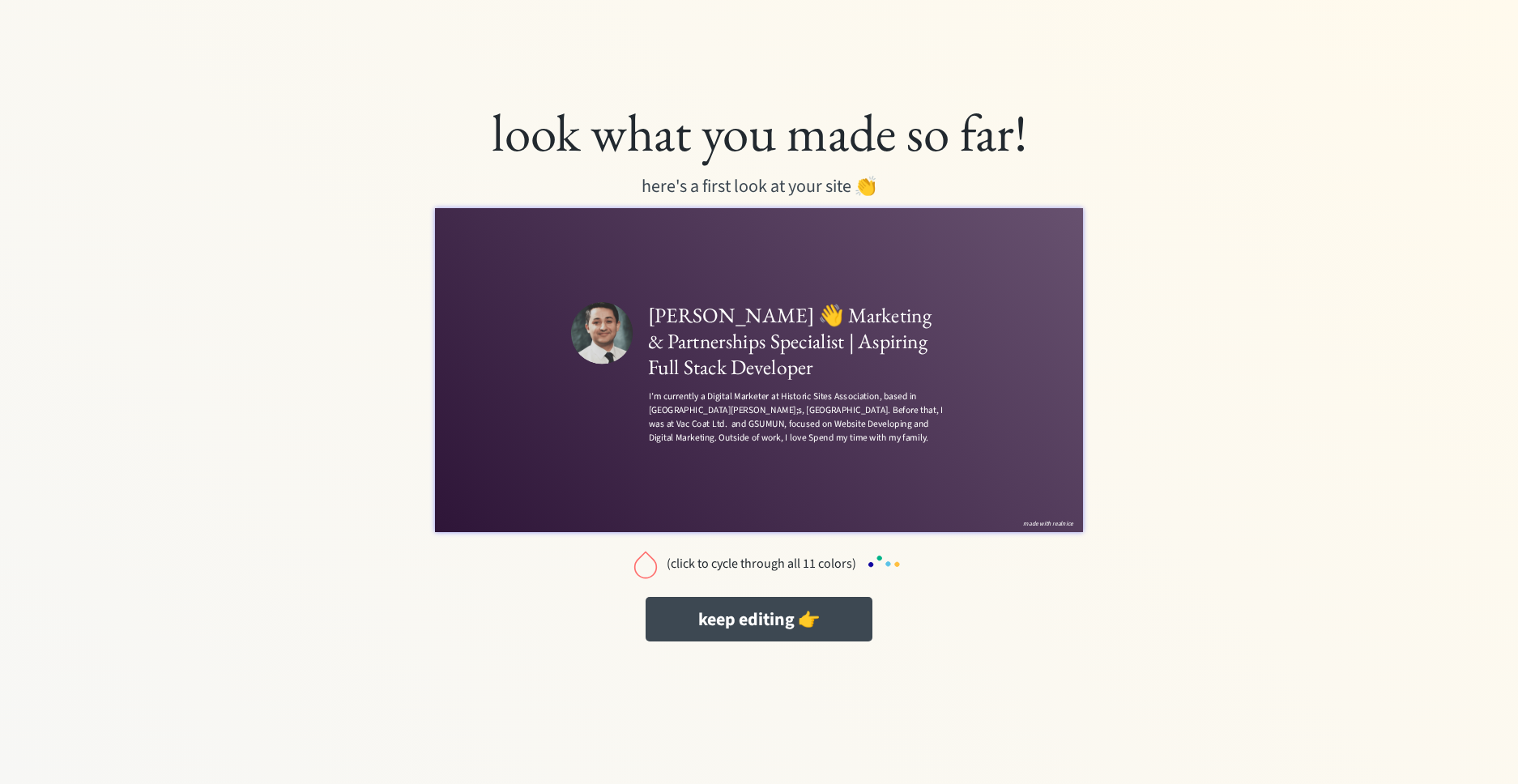
click at [777, 564] on div "(click to cycle through all 11 colors)" at bounding box center [761, 564] width 190 height 15
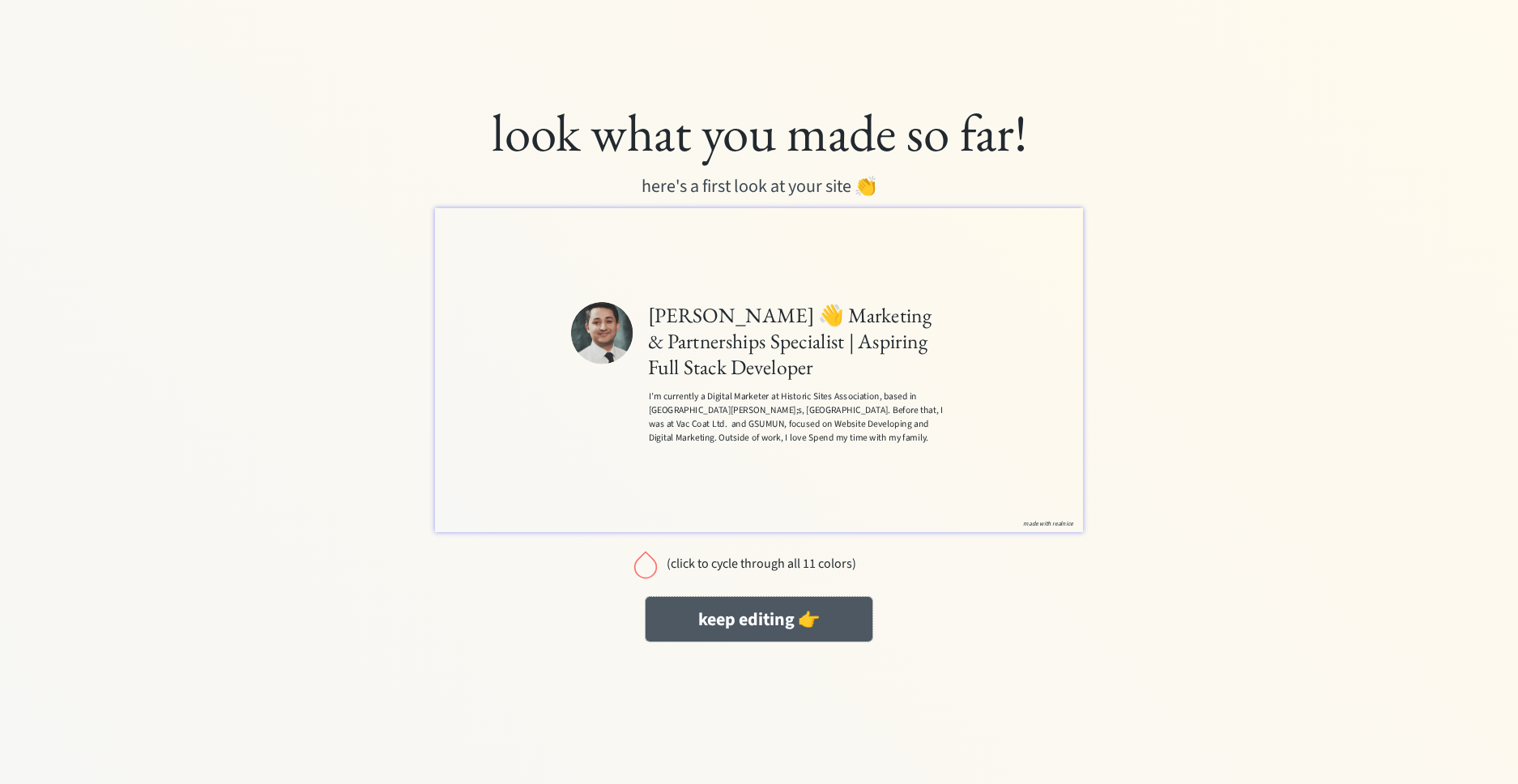
click at [836, 619] on button "keep editing 👉" at bounding box center [759, 619] width 227 height 45
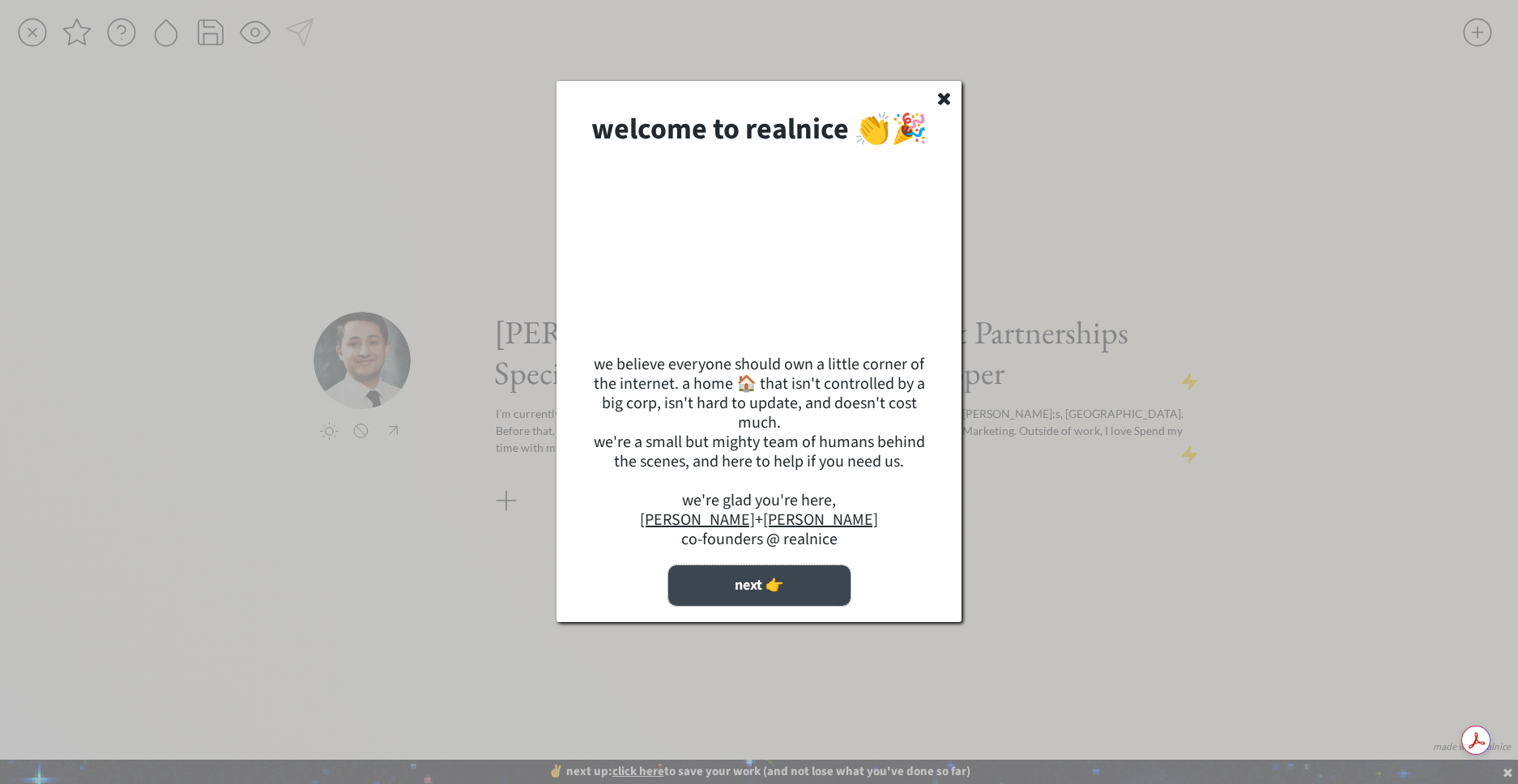
click at [811, 606] on button "next 👉" at bounding box center [759, 586] width 182 height 41
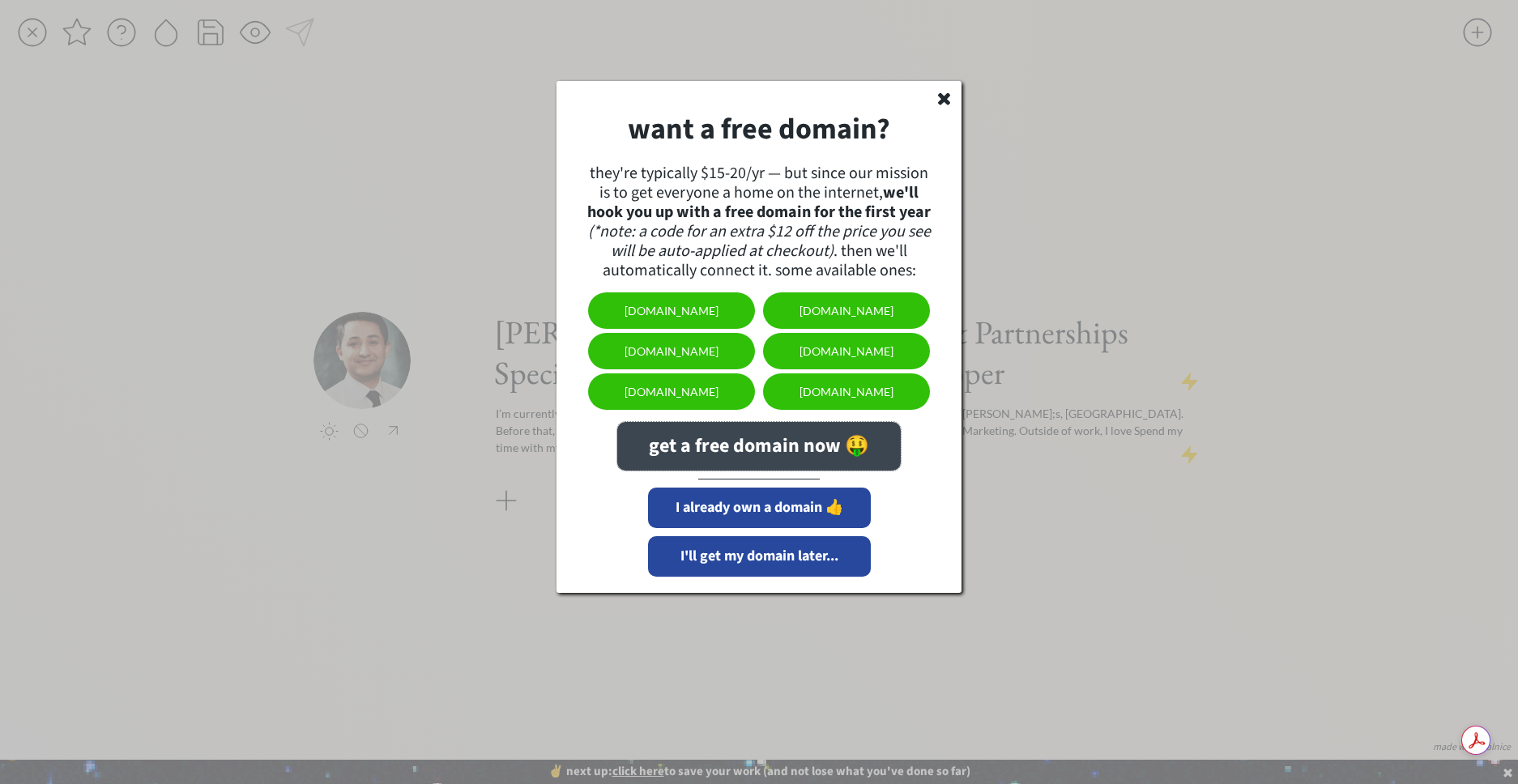
click at [827, 448] on button "get a free domain now 🤑" at bounding box center [759, 446] width 284 height 49
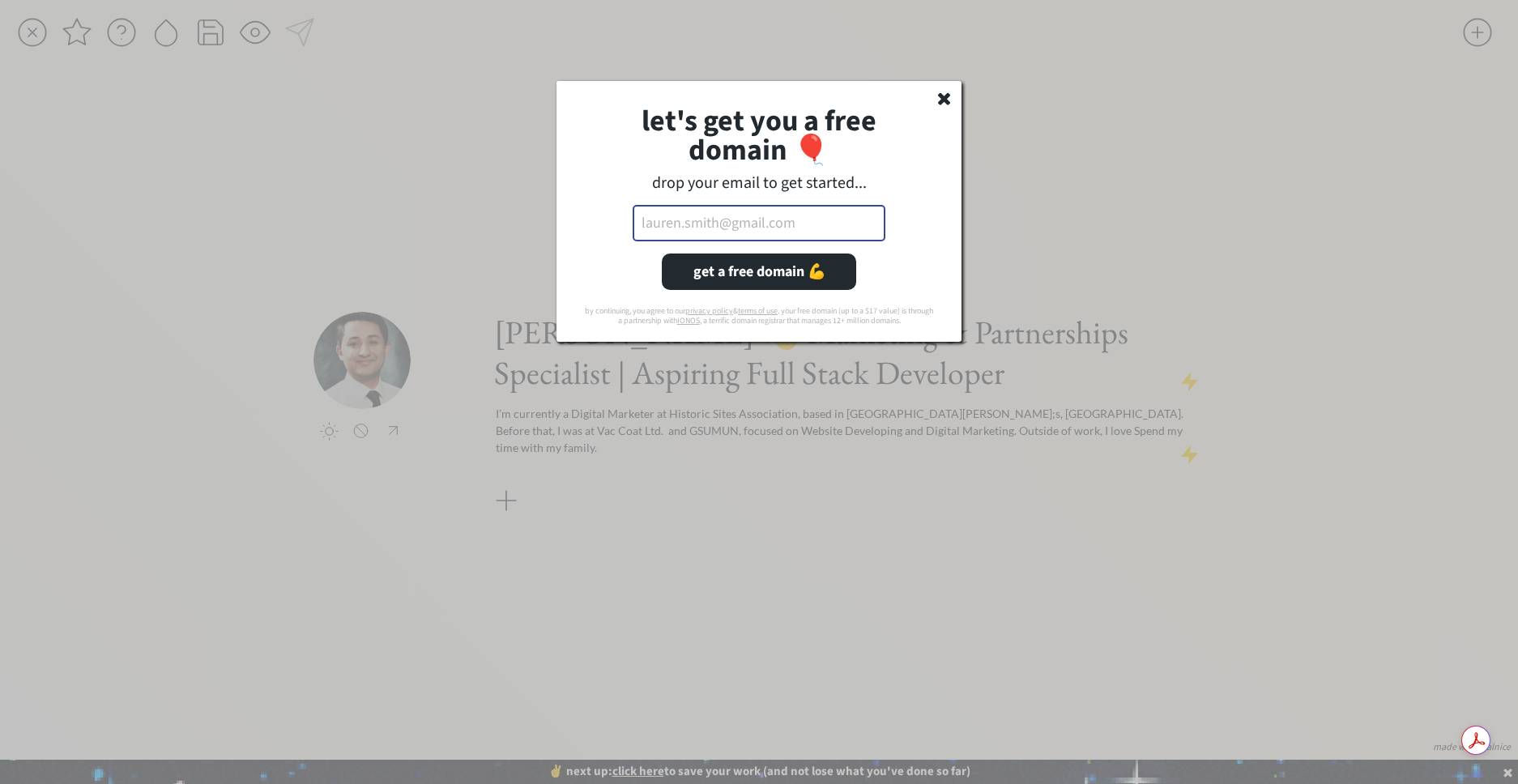
click at [687, 234] on input "email" at bounding box center [759, 223] width 253 height 37
type input "[EMAIL_ADDRESS][DOMAIN_NAME]"
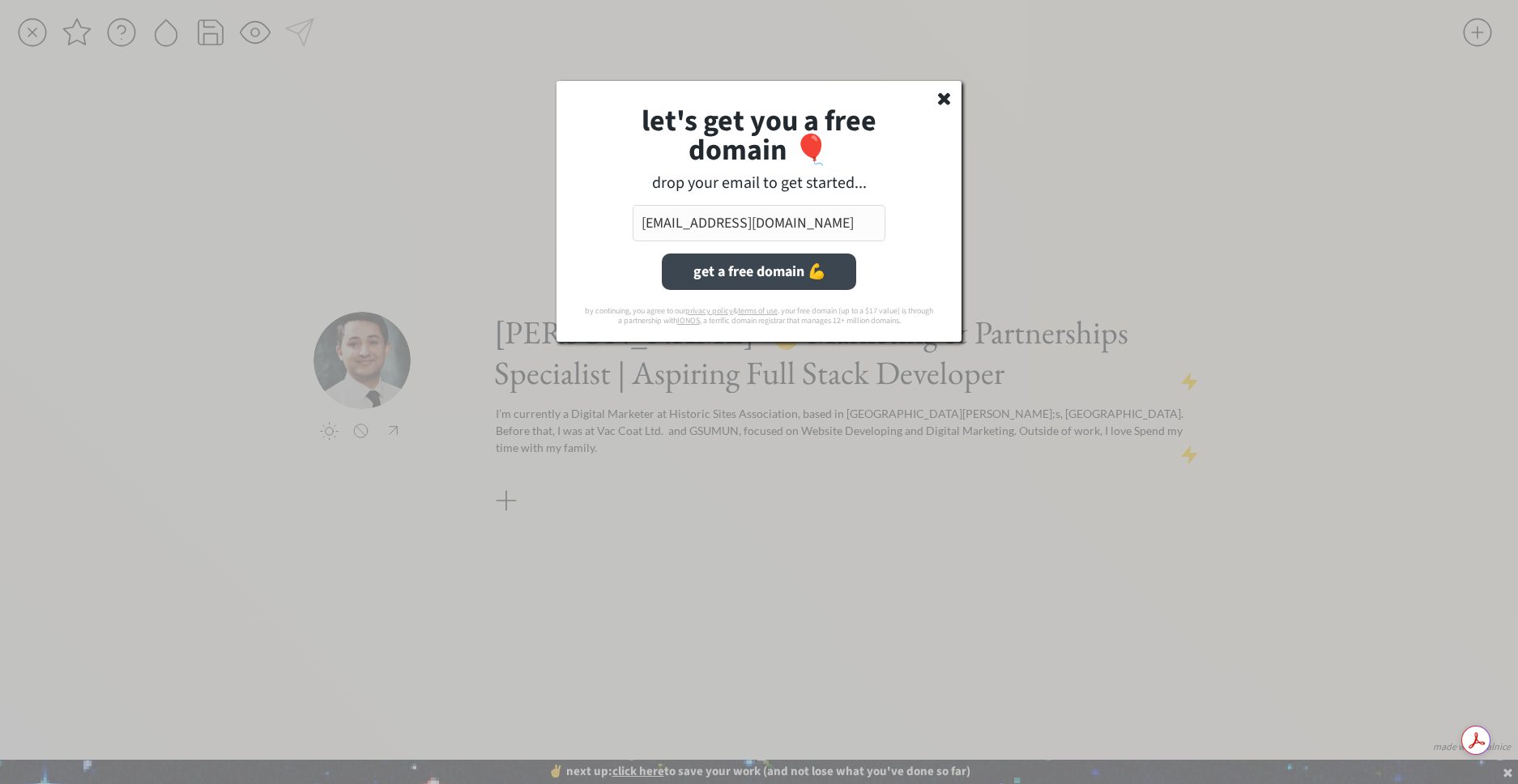
click at [772, 274] on button "get a free domain 💪" at bounding box center [759, 272] width 194 height 37
